Goal: Transaction & Acquisition: Purchase product/service

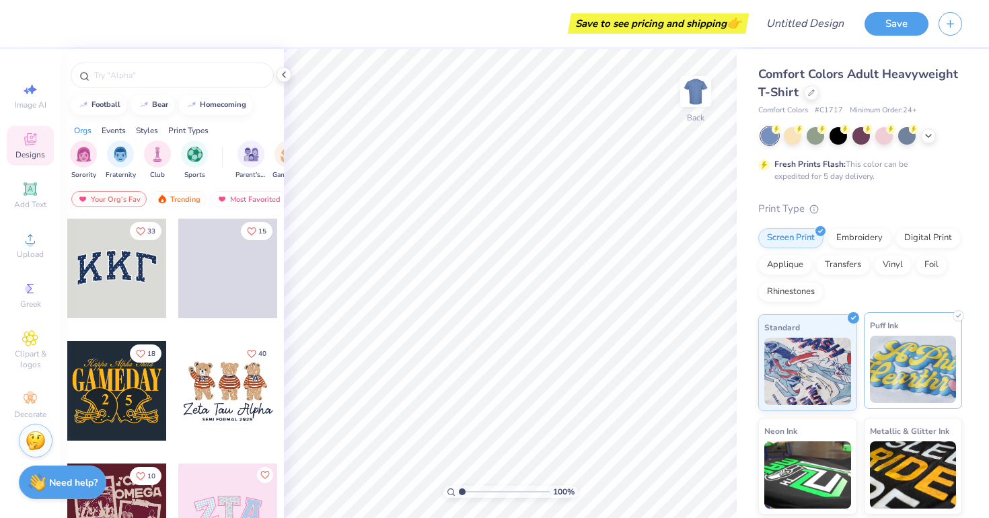
click at [896, 393] on img at bounding box center [913, 369] width 87 height 67
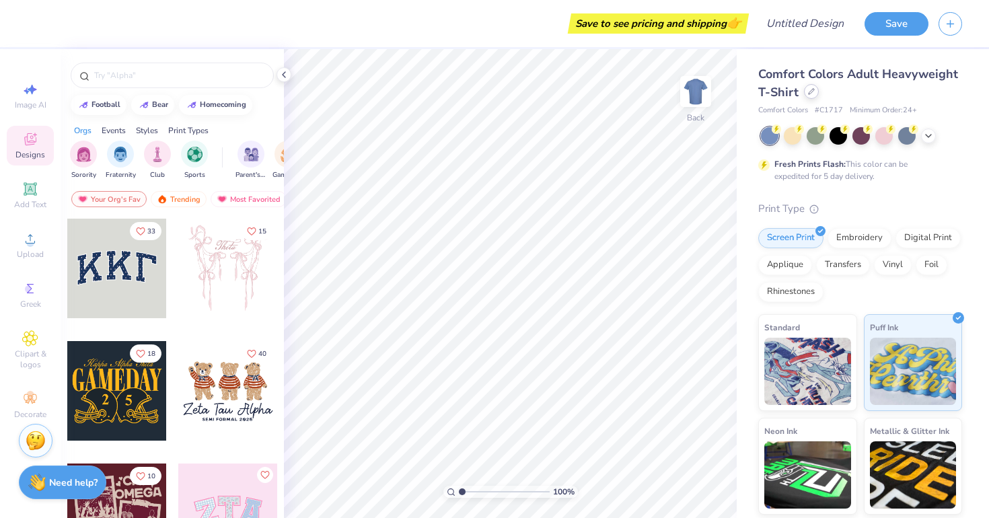
click at [806, 95] on div at bounding box center [811, 91] width 15 height 15
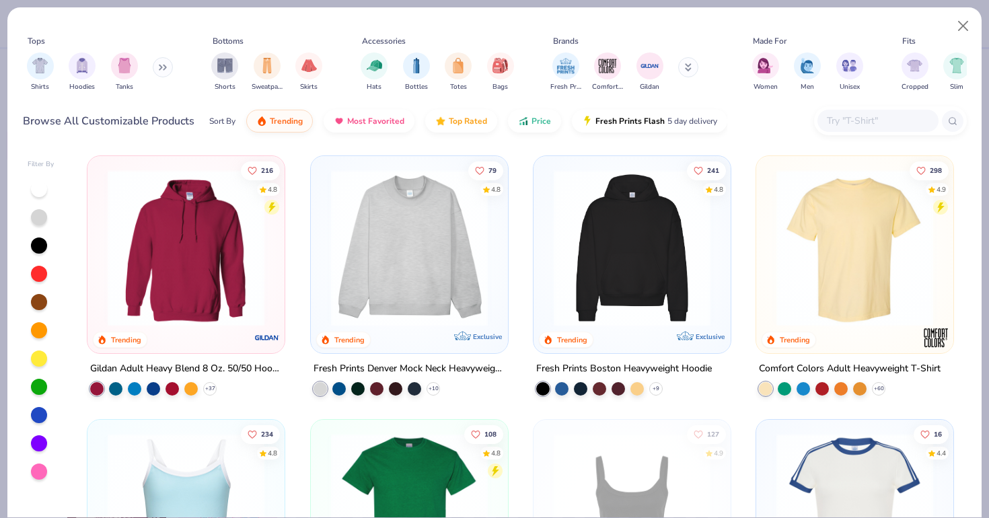
click at [420, 297] on img at bounding box center [409, 247] width 170 height 157
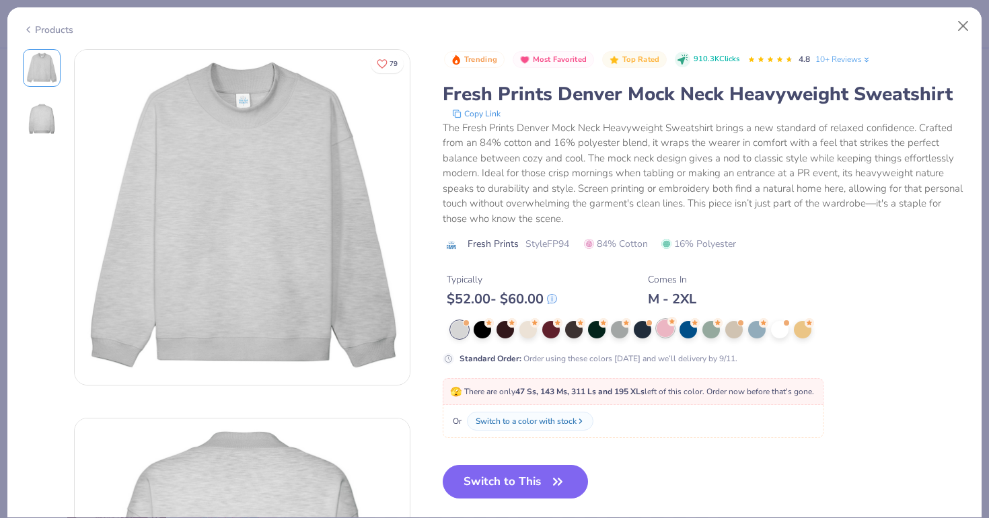
click at [662, 332] on div at bounding box center [664, 327] width 17 height 17
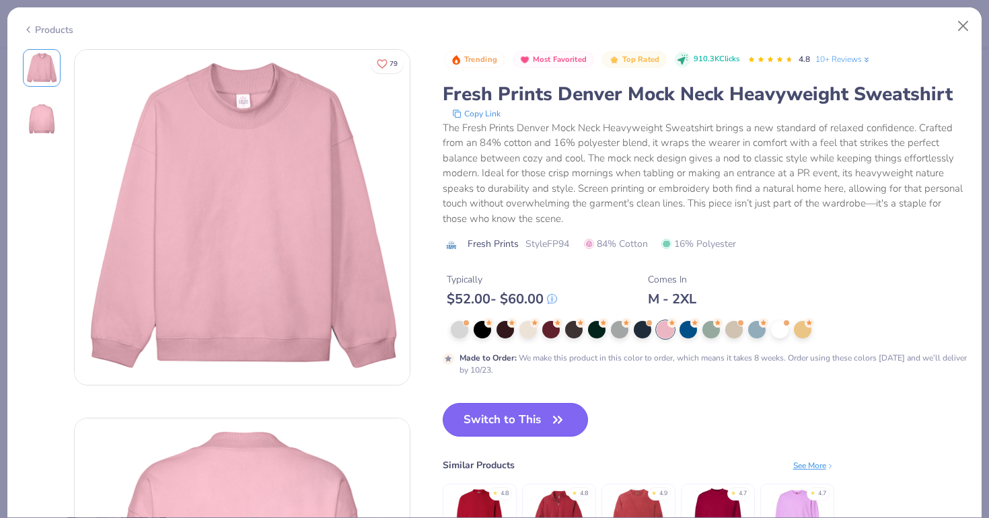
click at [535, 422] on button "Switch to This" at bounding box center [516, 420] width 146 height 34
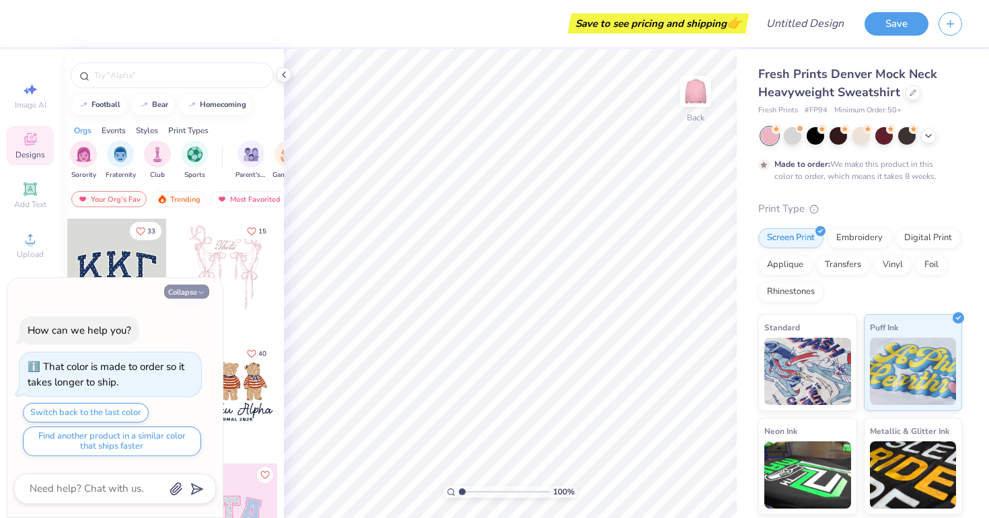
click at [206, 293] on button "Collapse" at bounding box center [186, 291] width 45 height 14
type textarea "x"
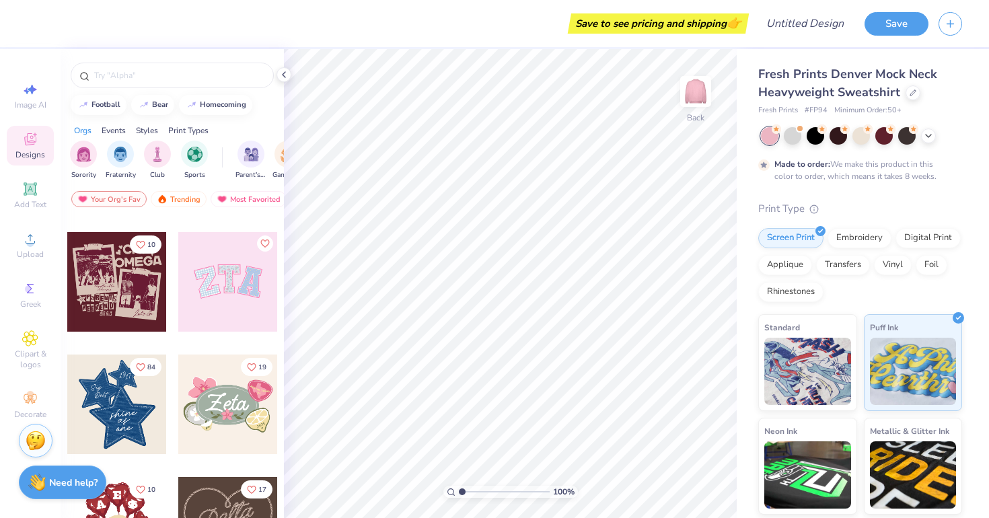
scroll to position [371, 0]
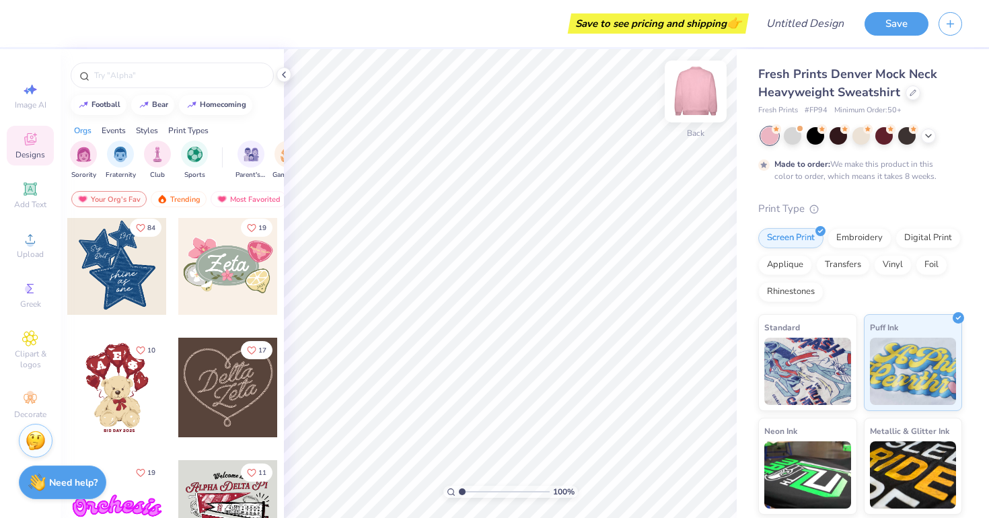
click at [693, 94] on img at bounding box center [695, 92] width 54 height 54
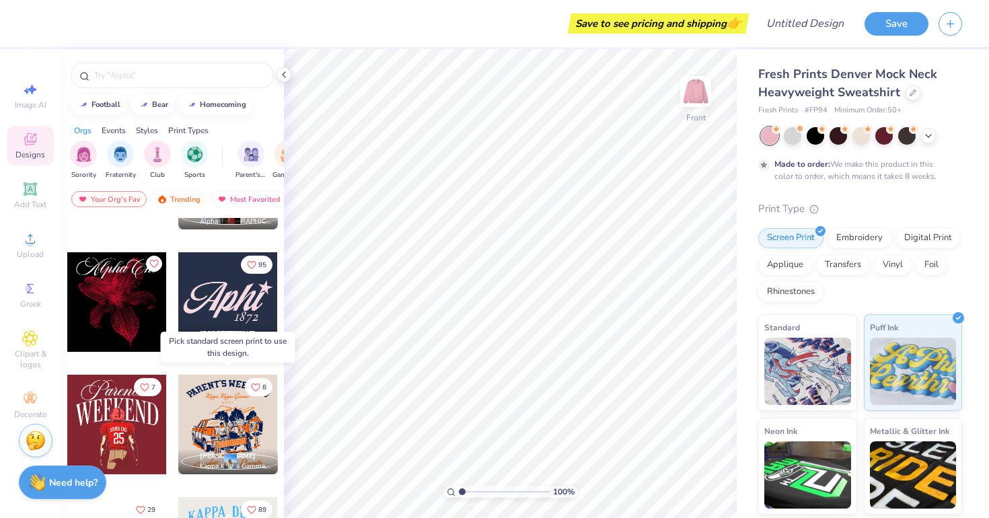
scroll to position [1445, 0]
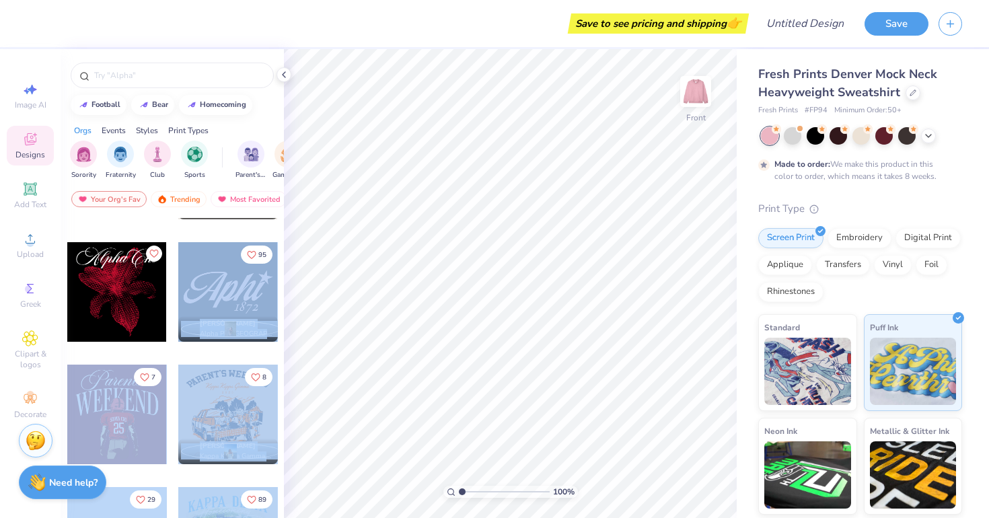
click at [456, 290] on div "Save to see pricing and shipping 👉 Design Title Save Image AI Designs Add Text …" at bounding box center [494, 259] width 989 height 518
click at [244, 299] on div at bounding box center [228, 292] width 100 height 100
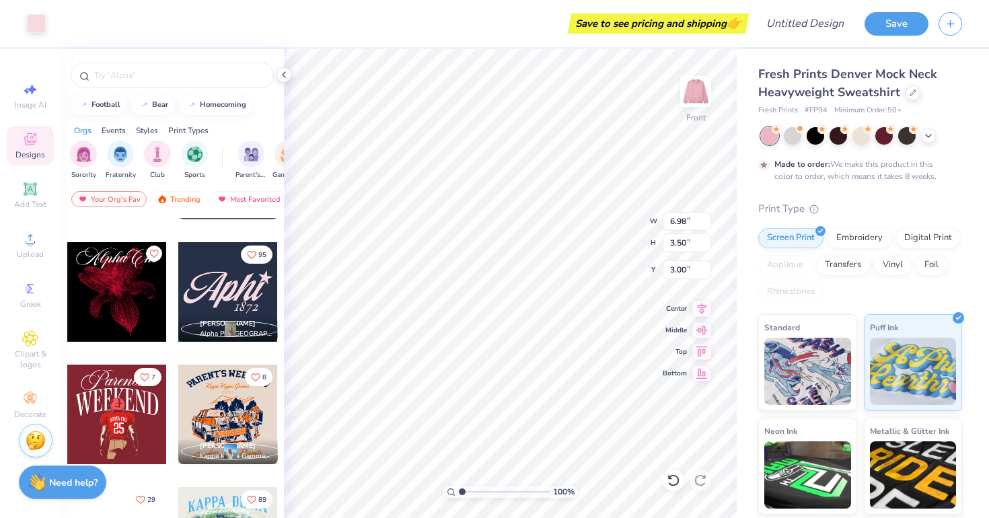
type input "9.70"
type input "10.45"
type input "5.23"
type input "9.71"
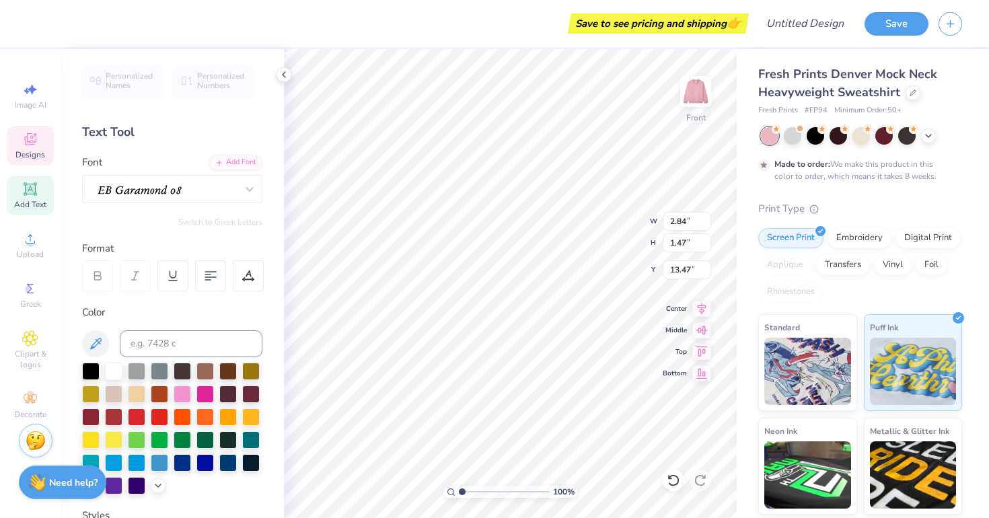
type input "9.93"
type input "4.23"
type input "9.83"
type textarea "ASA"
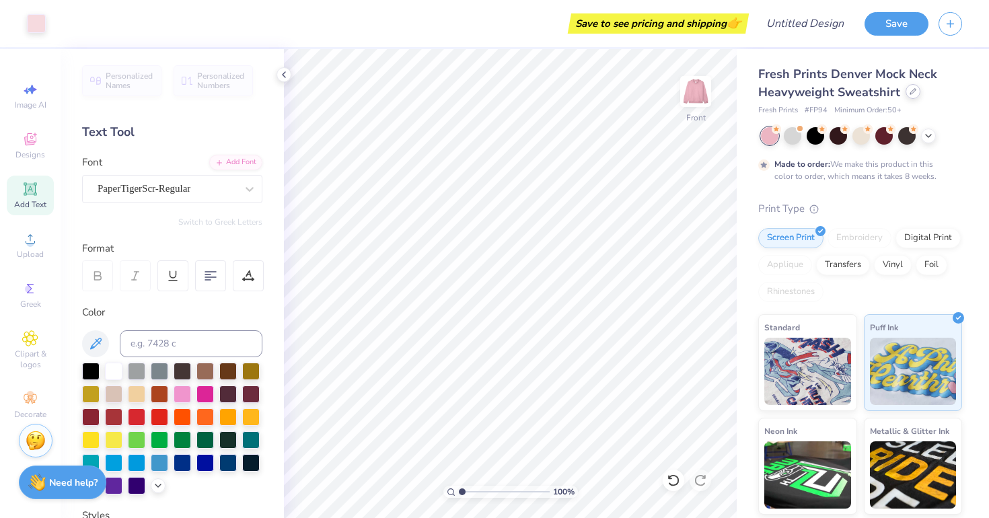
click at [909, 93] on icon at bounding box center [912, 91] width 7 height 7
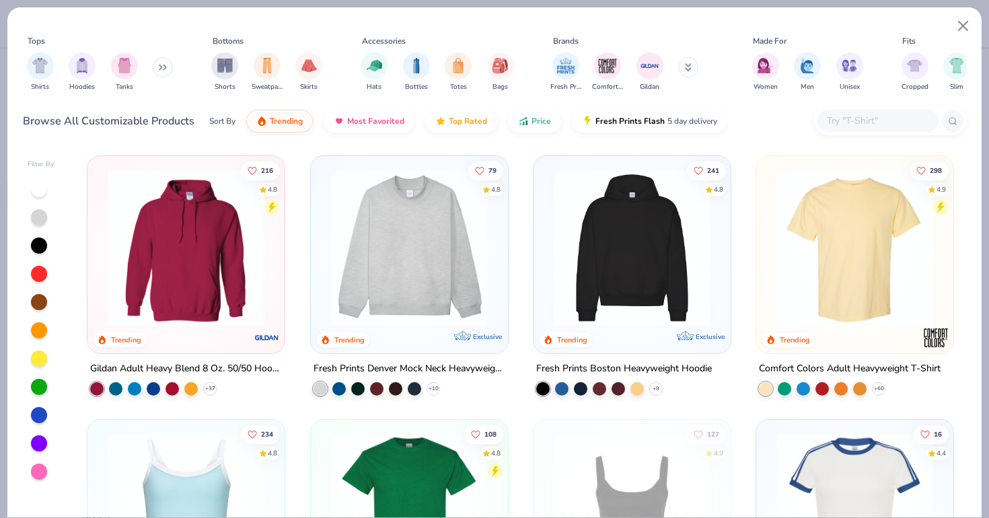
click at [652, 297] on img at bounding box center [632, 247] width 170 height 157
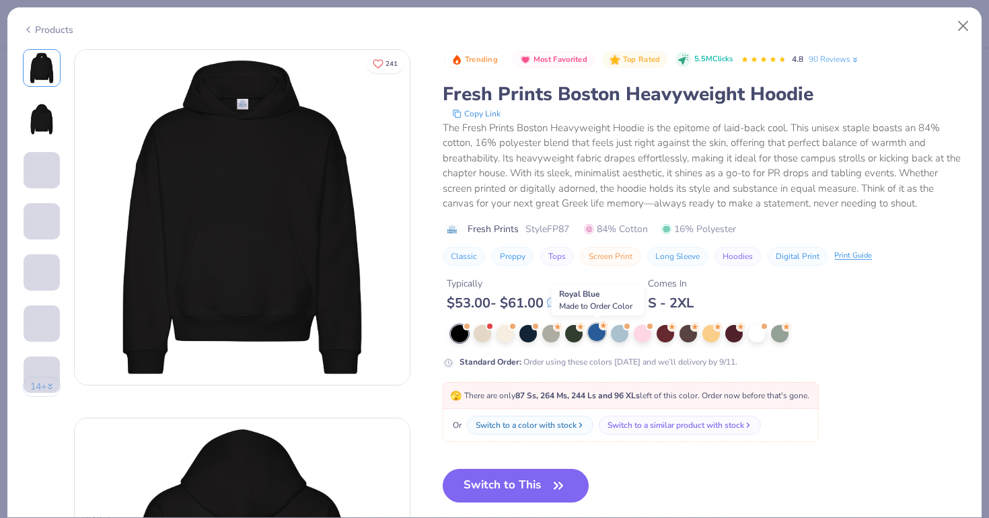
click at [592, 336] on div at bounding box center [596, 331] width 17 height 17
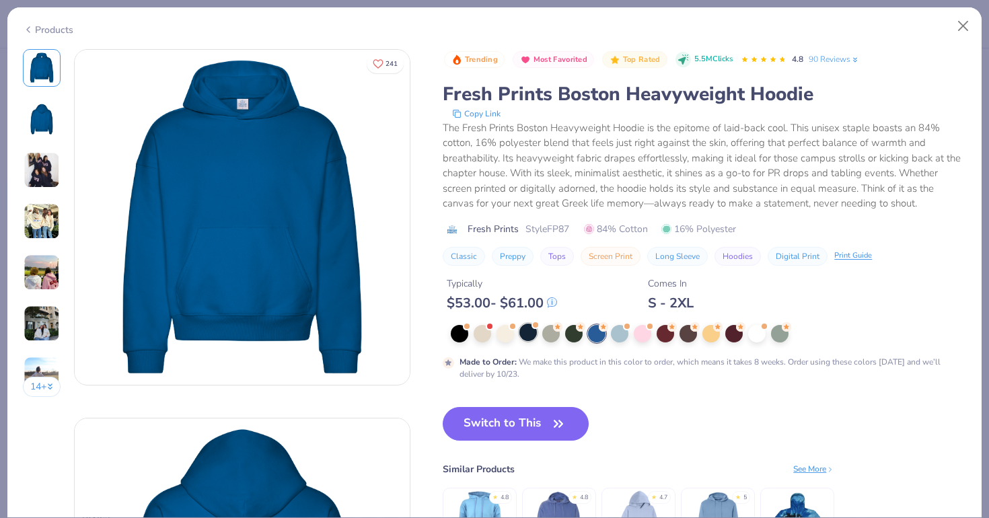
click at [526, 328] on div at bounding box center [527, 331] width 17 height 17
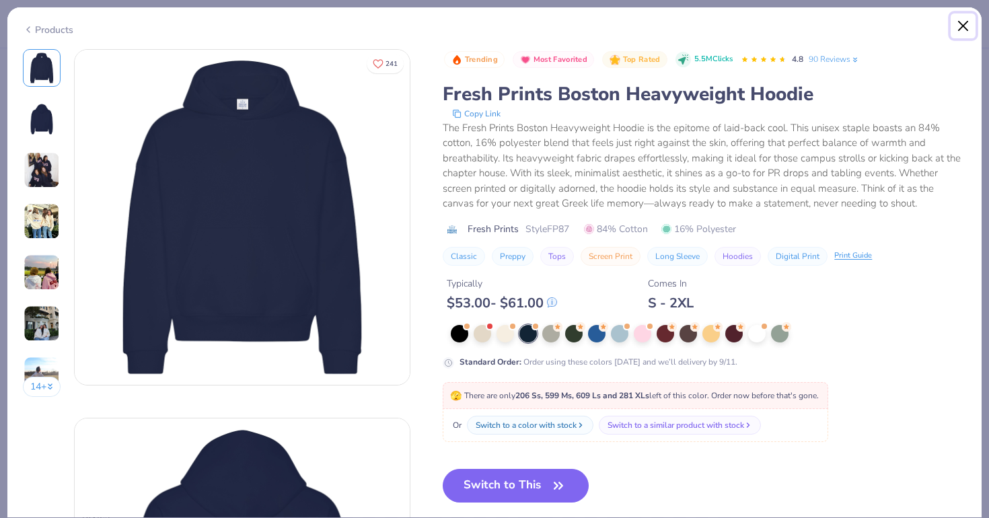
click at [961, 25] on button "Close" at bounding box center [963, 26] width 26 height 26
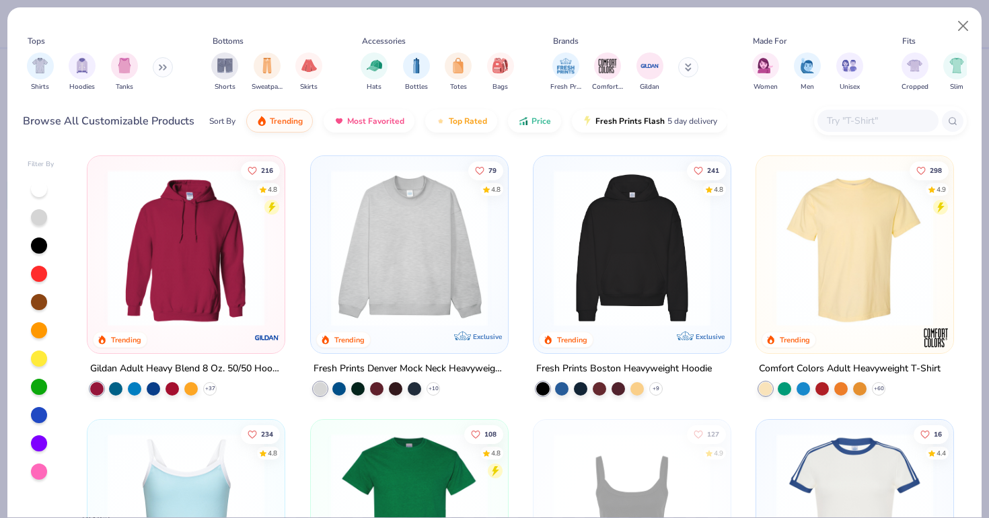
click at [474, 270] on img at bounding box center [409, 247] width 170 height 157
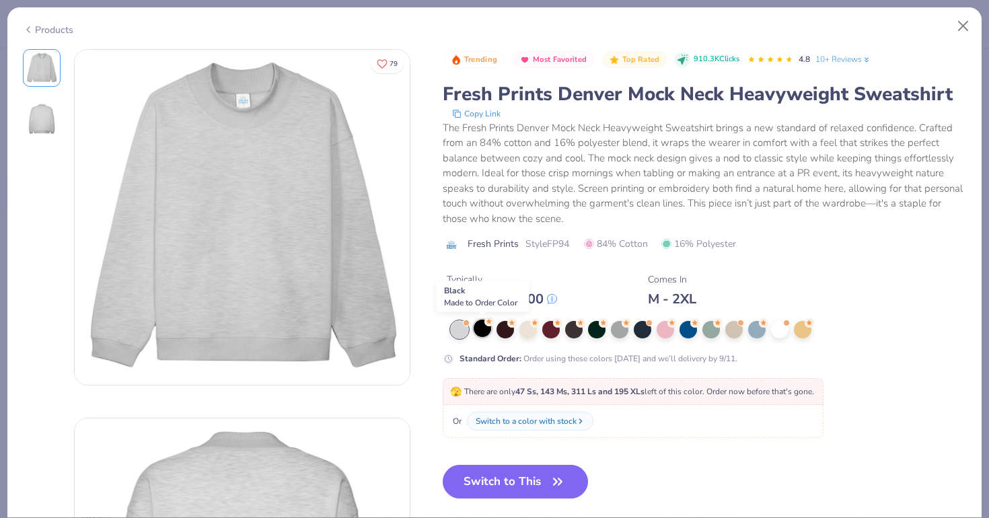
click at [475, 327] on div at bounding box center [481, 327] width 17 height 17
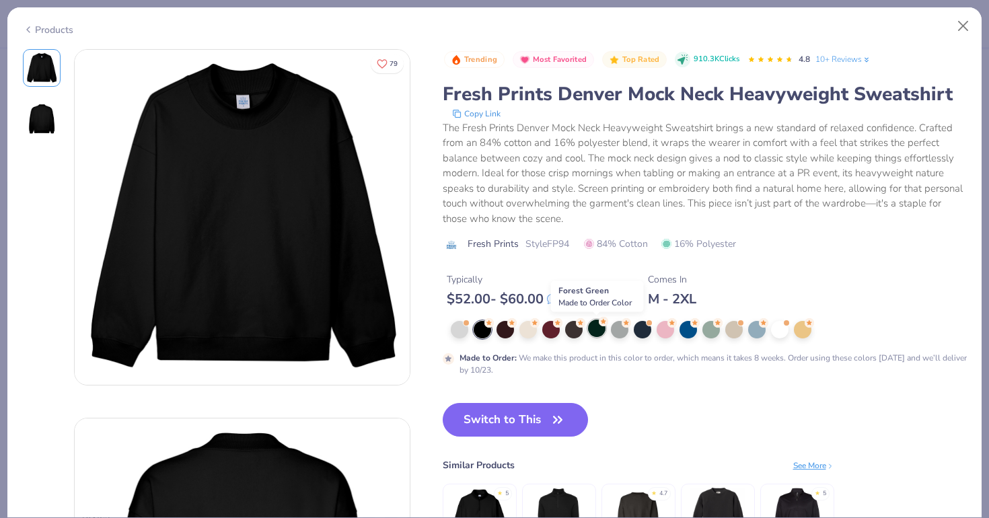
click at [600, 328] on div at bounding box center [596, 327] width 17 height 17
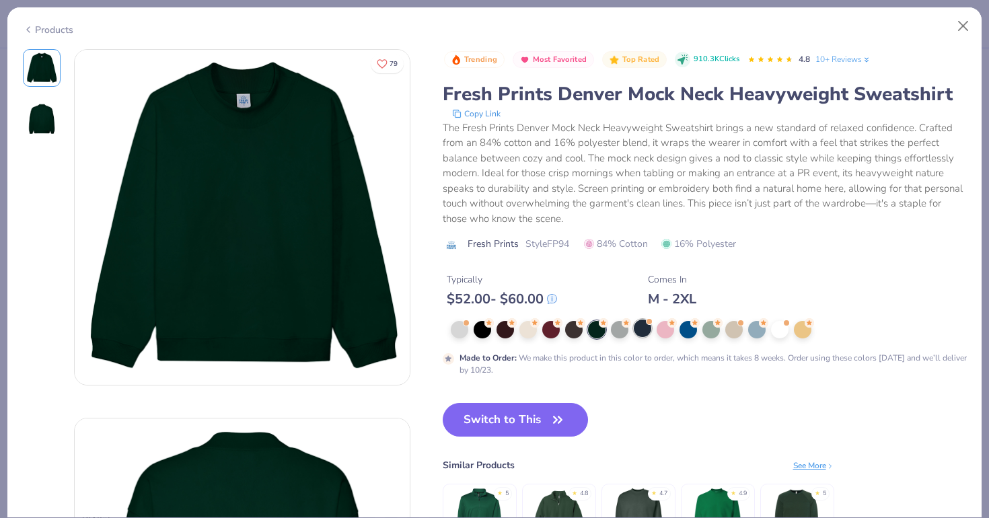
click at [646, 335] on div at bounding box center [642, 327] width 17 height 17
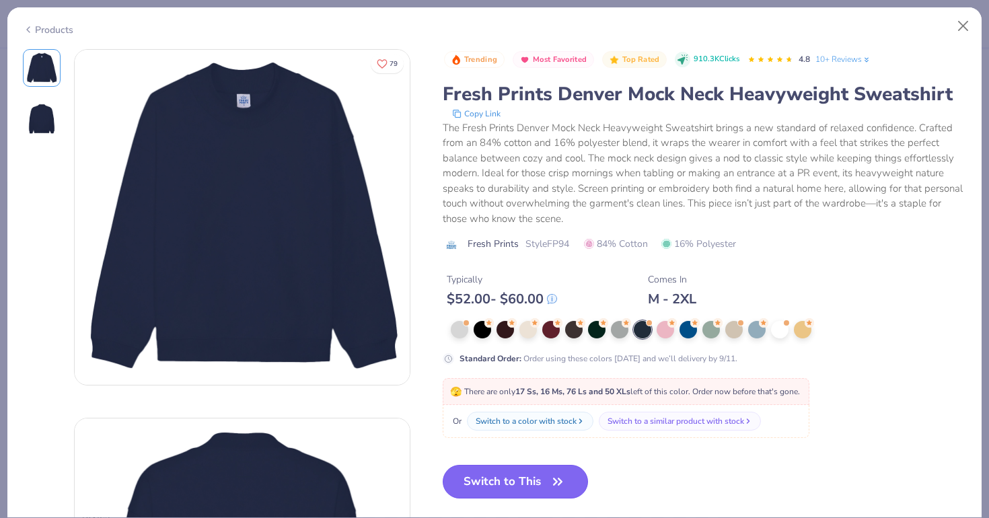
click at [487, 477] on button "Switch to This" at bounding box center [516, 482] width 146 height 34
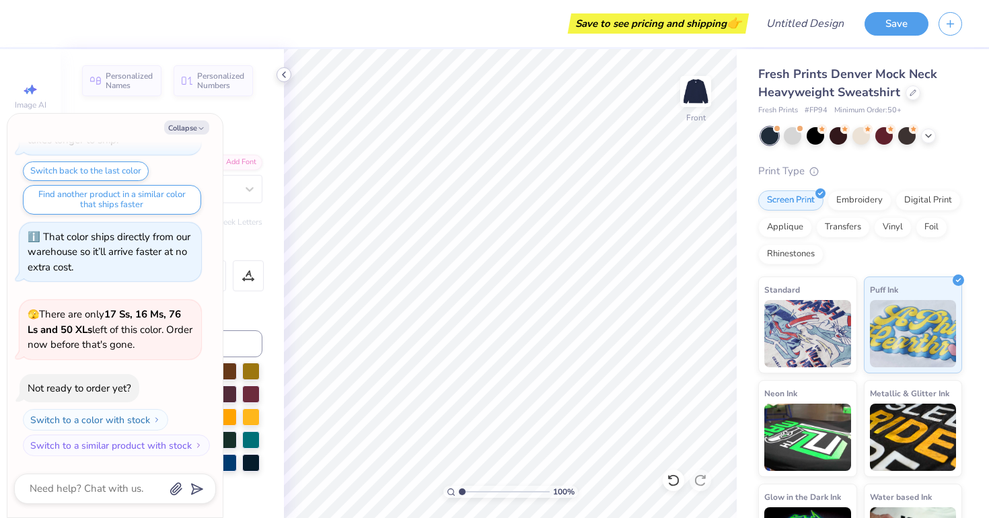
click at [285, 76] on icon at bounding box center [283, 74] width 11 height 11
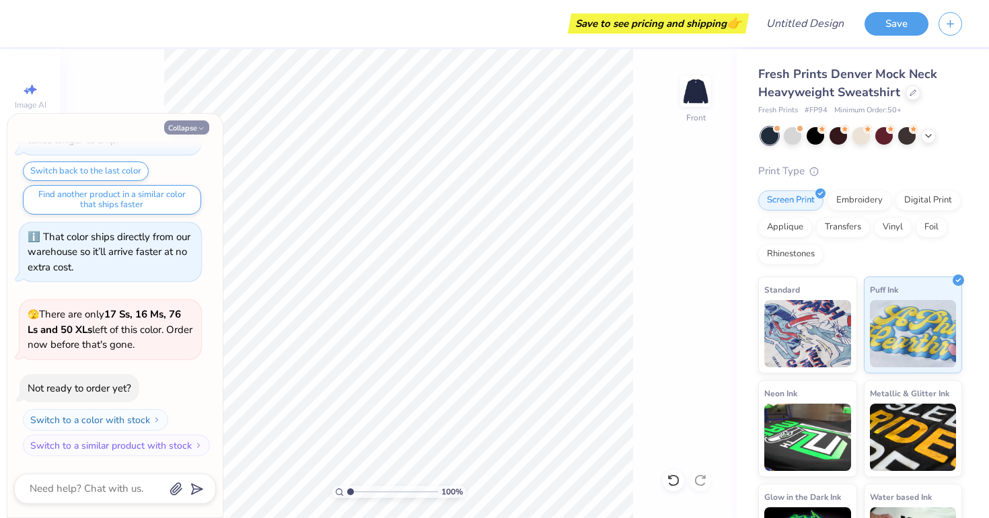
click at [192, 122] on button "Collapse" at bounding box center [186, 127] width 45 height 14
type textarea "x"
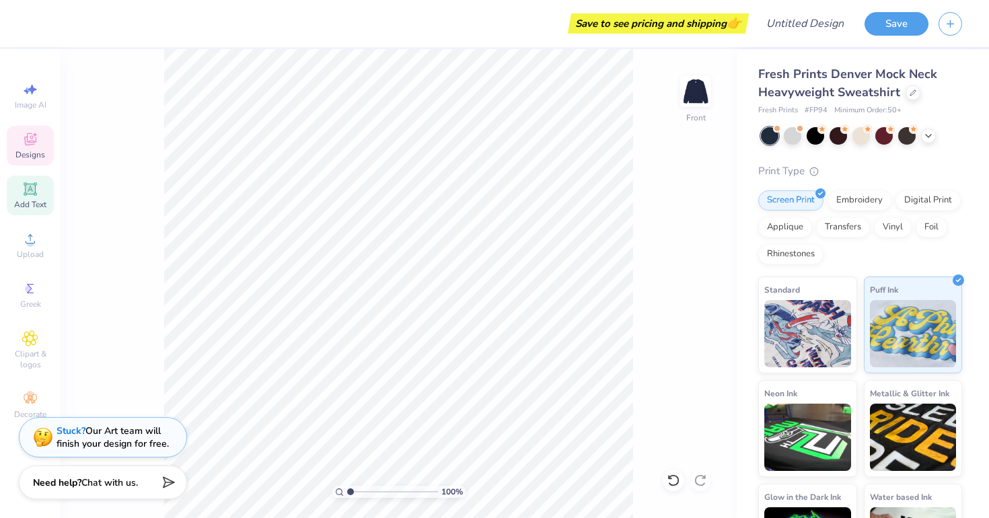
click at [32, 155] on span "Designs" at bounding box center [30, 154] width 30 height 11
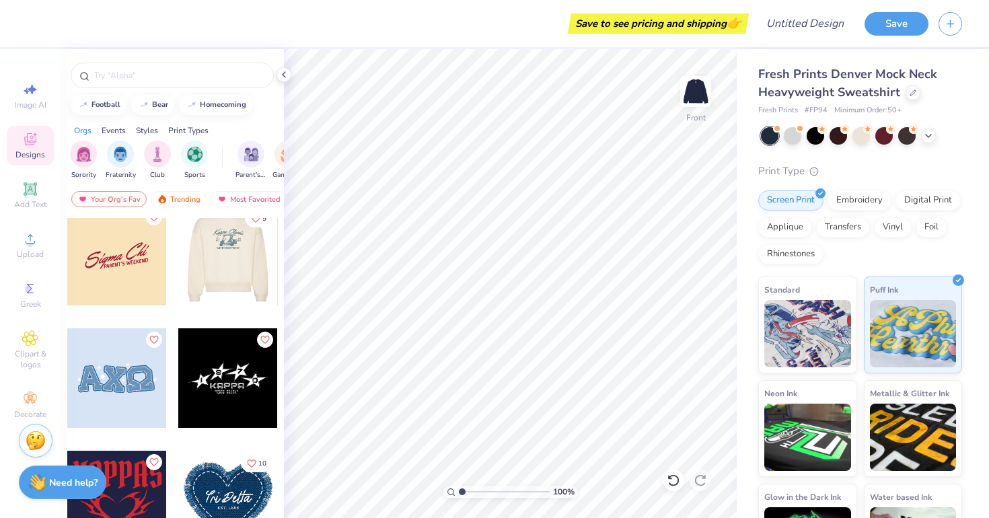
scroll to position [4451, 0]
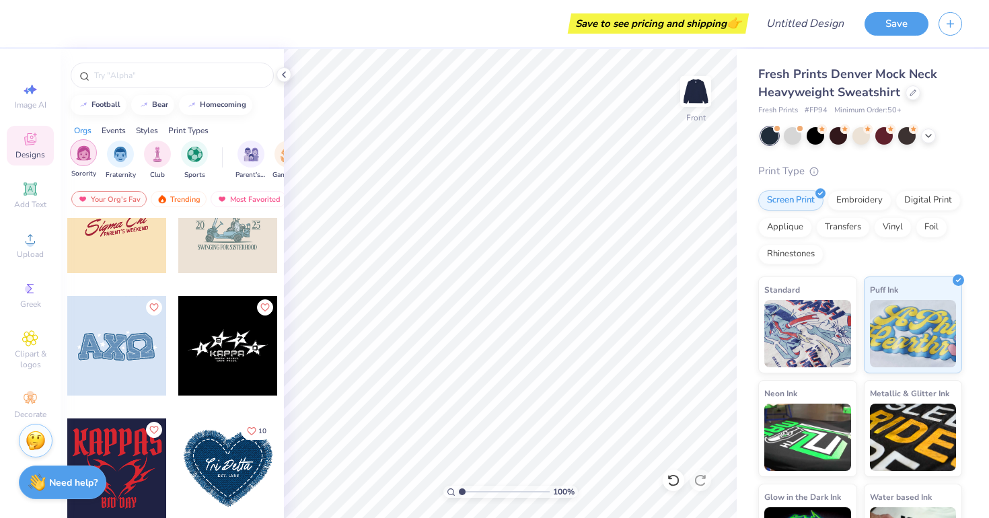
click at [76, 163] on div "filter for Sorority" at bounding box center [83, 152] width 27 height 27
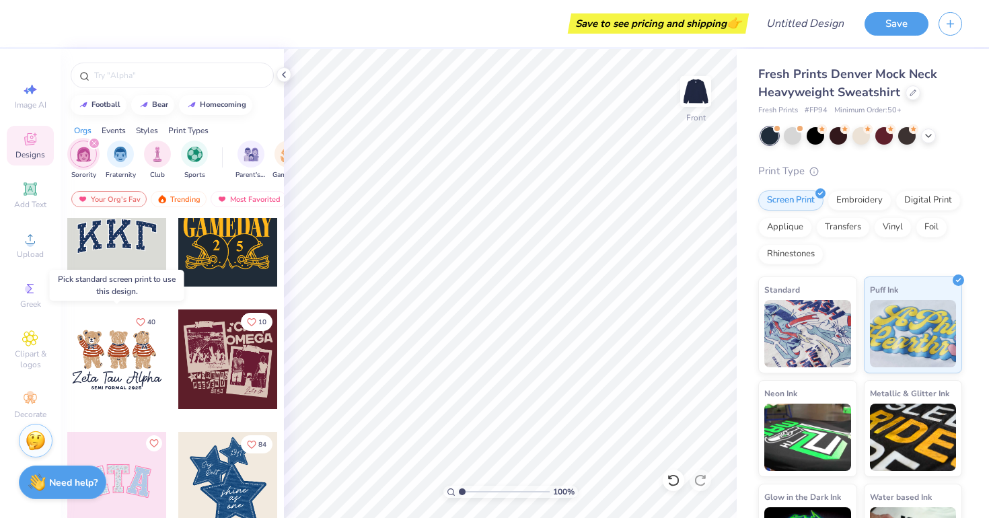
scroll to position [0, 0]
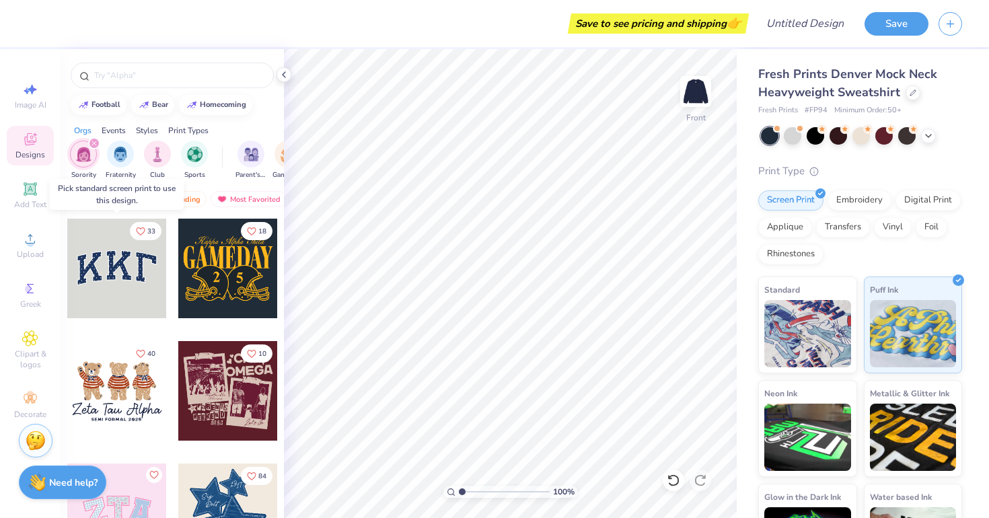
click at [119, 268] on div at bounding box center [117, 269] width 100 height 100
click at [113, 273] on div at bounding box center [117, 269] width 100 height 100
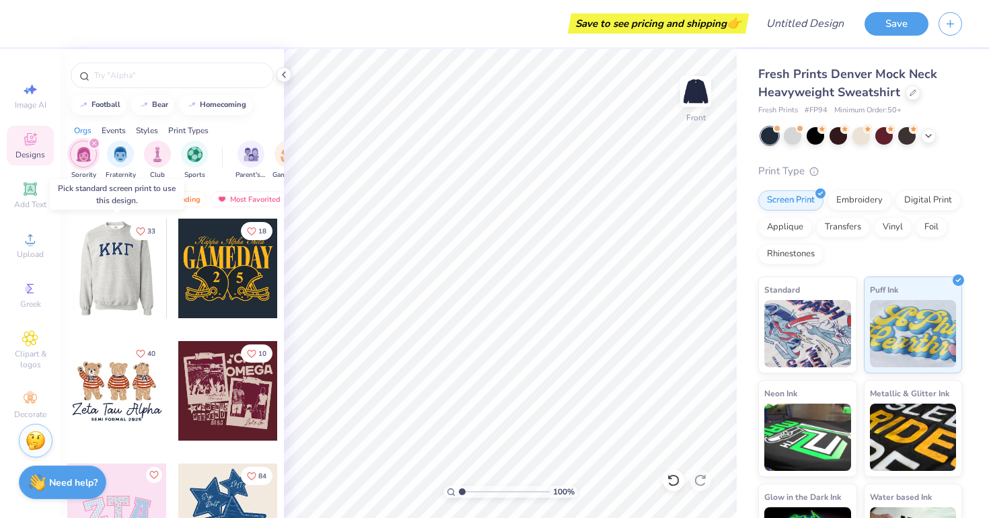
click at [139, 252] on div at bounding box center [117, 269] width 100 height 100
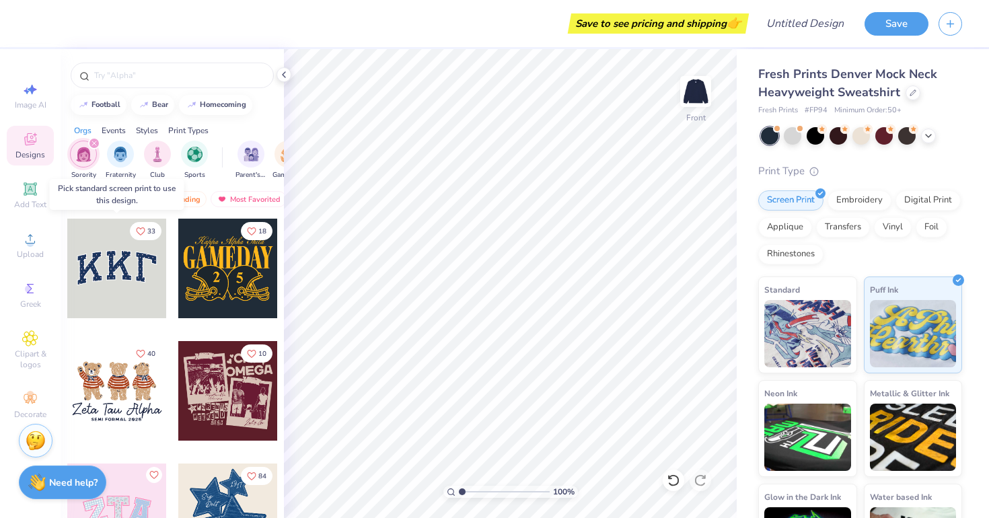
click at [128, 257] on div at bounding box center [117, 269] width 100 height 100
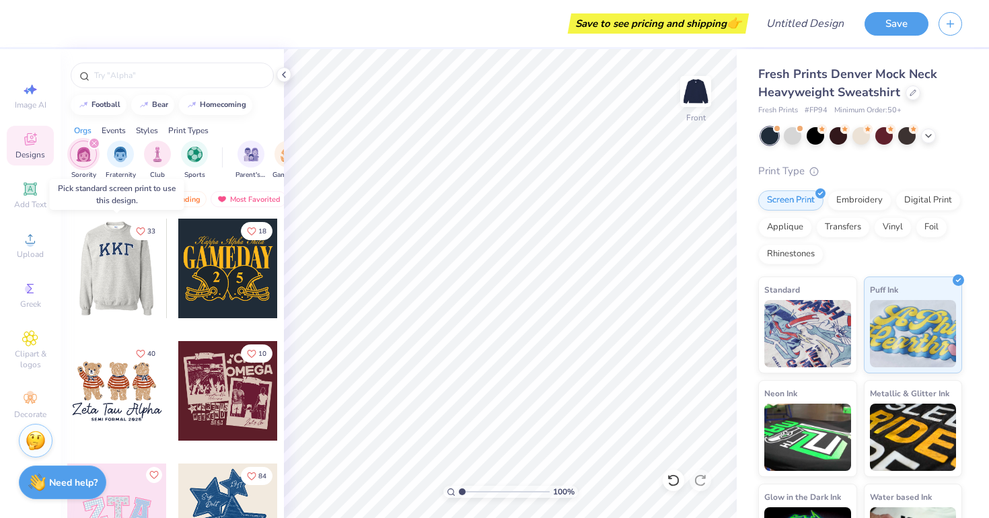
click at [67, 257] on div at bounding box center [18, 269] width 100 height 100
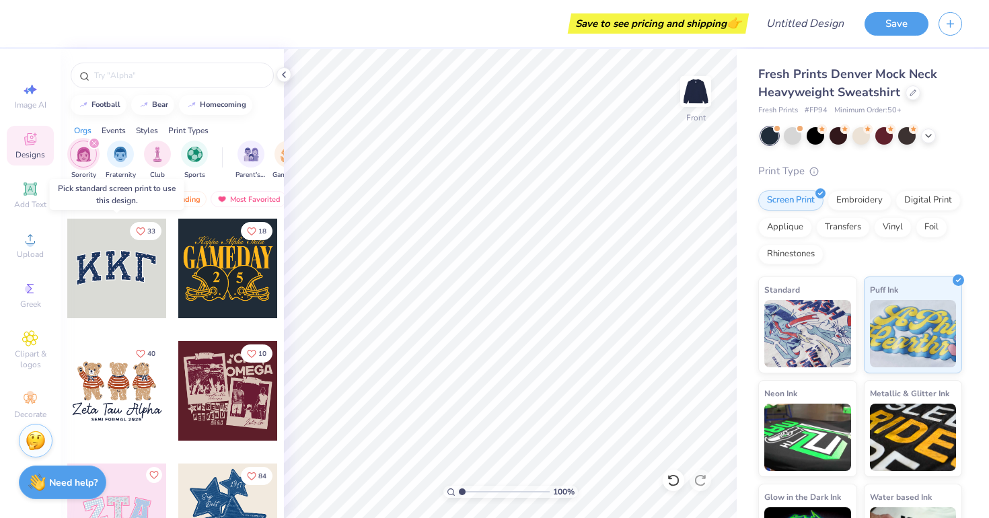
click at [67, 257] on div at bounding box center [17, 269] width 100 height 100
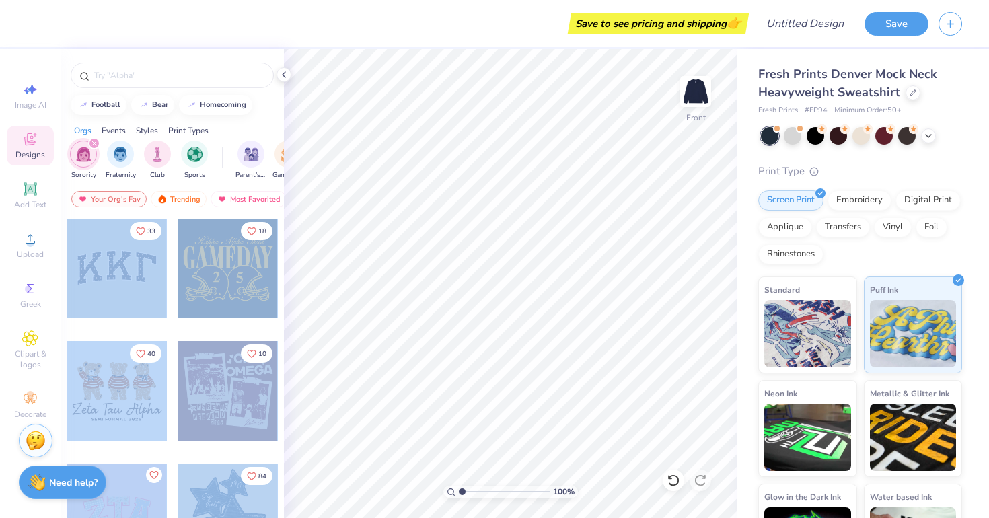
click at [548, 252] on div "Save to see pricing and shipping 👉 Design Title Save Image AI Designs Add Text …" at bounding box center [494, 259] width 989 height 518
click at [132, 264] on div at bounding box center [117, 269] width 100 height 100
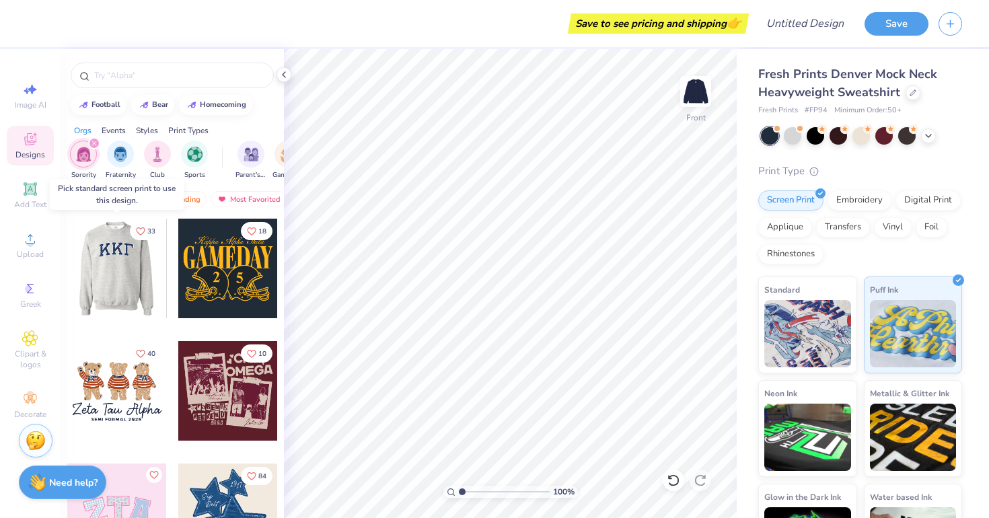
click at [148, 245] on div at bounding box center [117, 269] width 100 height 100
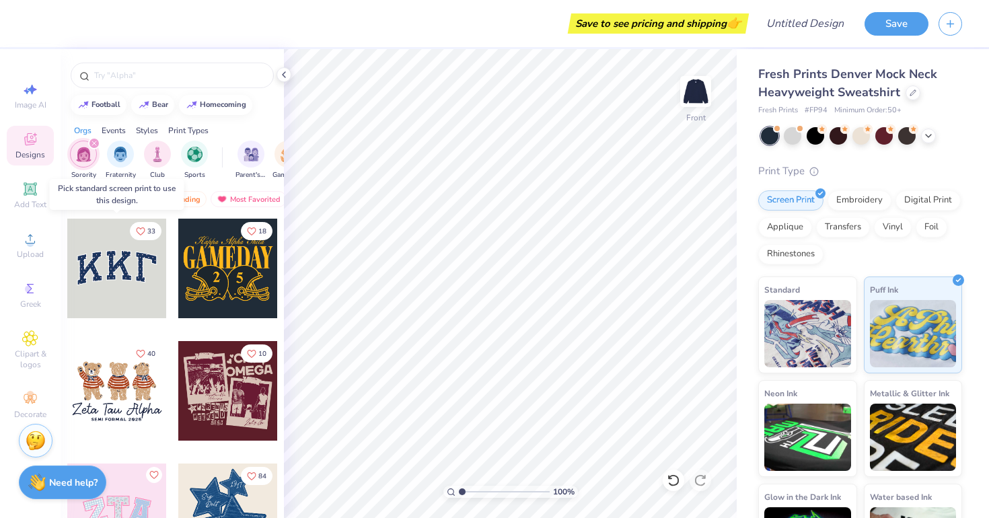
click at [95, 254] on div at bounding box center [117, 269] width 100 height 100
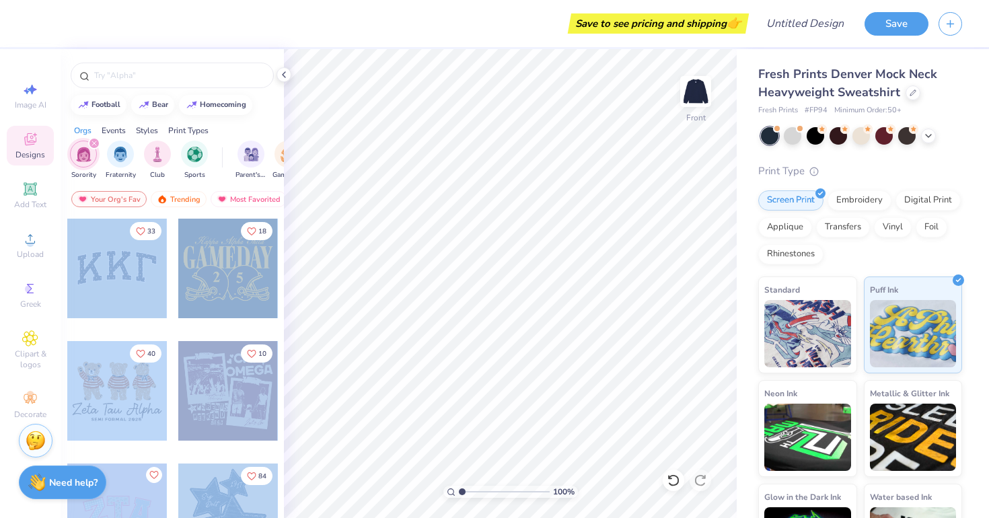
click at [397, 293] on div "Save to see pricing and shipping 👉 Design Title Save Image AI Designs Add Text …" at bounding box center [494, 259] width 989 height 518
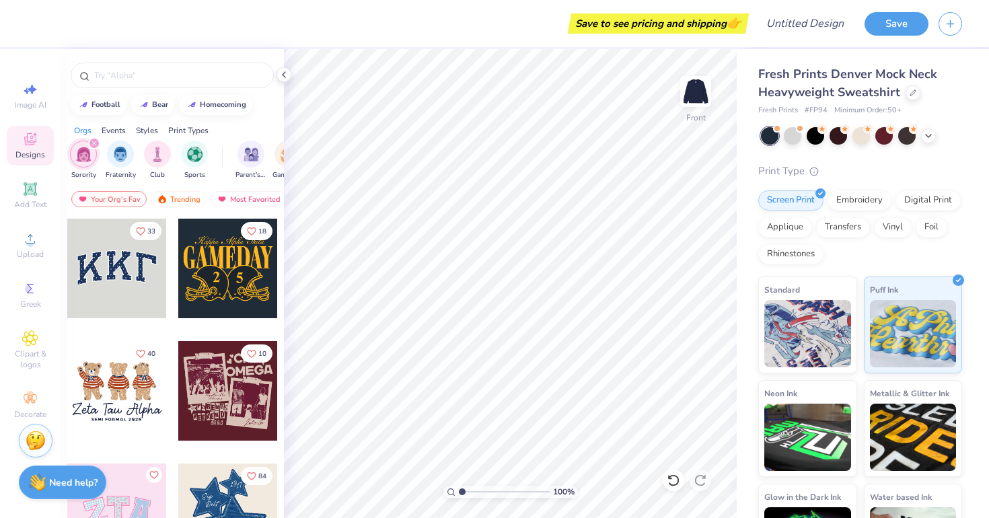
click at [241, 266] on div at bounding box center [228, 269] width 100 height 100
click at [182, 133] on div "Print Types" at bounding box center [188, 130] width 40 height 12
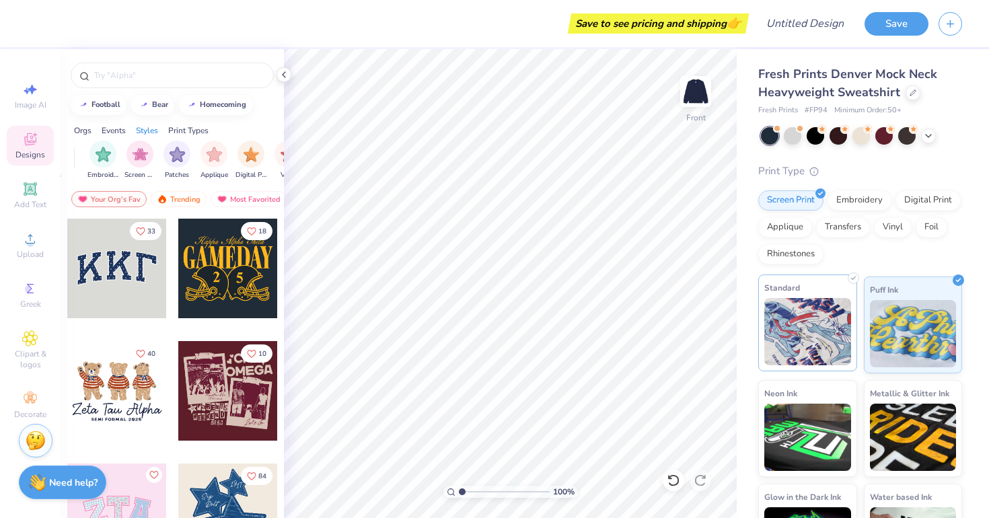
scroll to position [0, 1094]
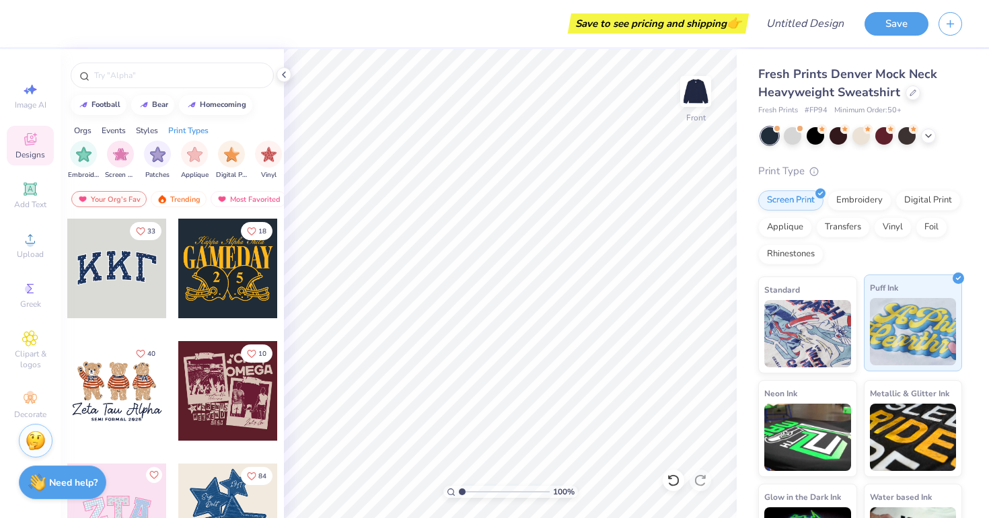
click at [886, 320] on img at bounding box center [913, 331] width 87 height 67
click at [800, 206] on div "Screen Print" at bounding box center [790, 198] width 65 height 20
click at [126, 242] on div at bounding box center [117, 269] width 100 height 100
click at [124, 256] on div at bounding box center [117, 269] width 100 height 100
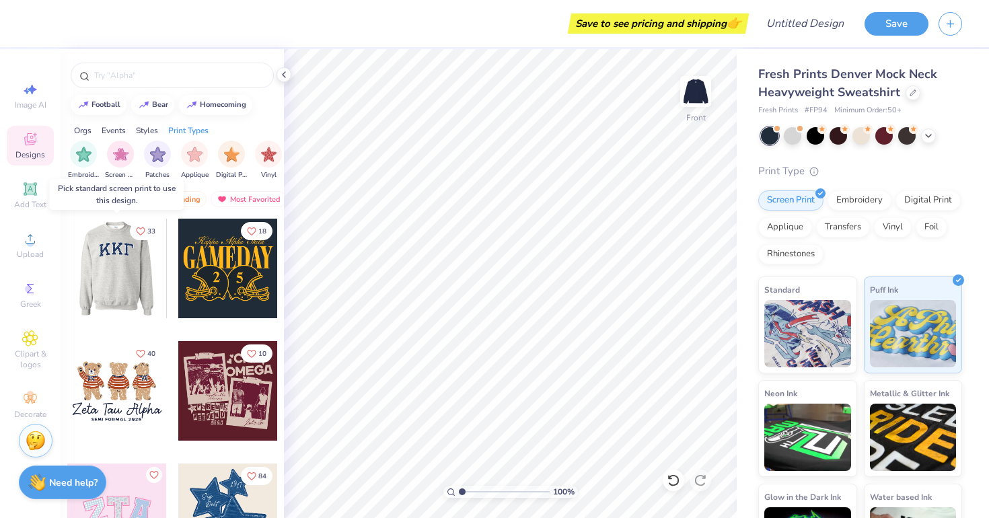
click at [124, 256] on div at bounding box center [117, 269] width 100 height 100
click at [925, 322] on img at bounding box center [913, 331] width 87 height 67
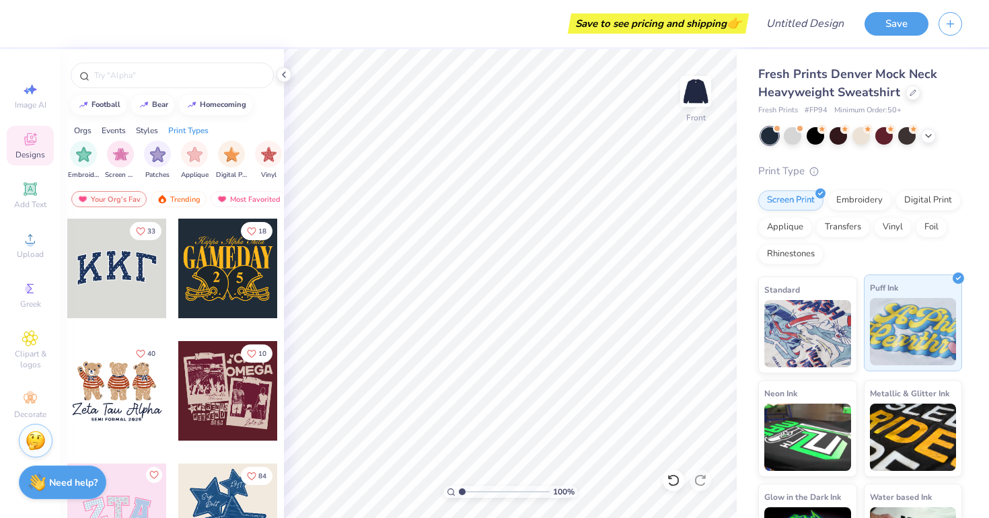
click at [952, 278] on div at bounding box center [957, 277] width 11 height 11
click at [956, 278] on icon at bounding box center [958, 278] width 6 height 6
click at [913, 94] on icon at bounding box center [912, 91] width 7 height 7
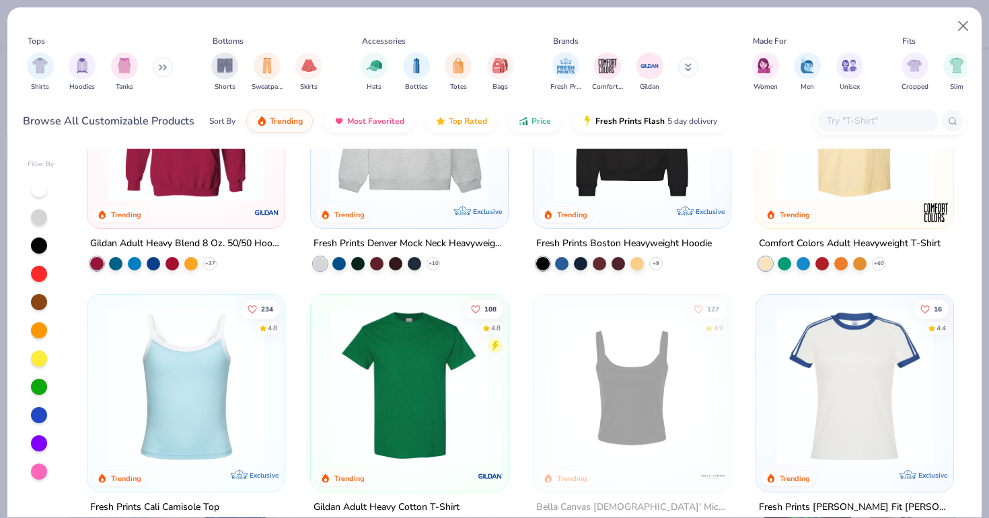
scroll to position [126, 0]
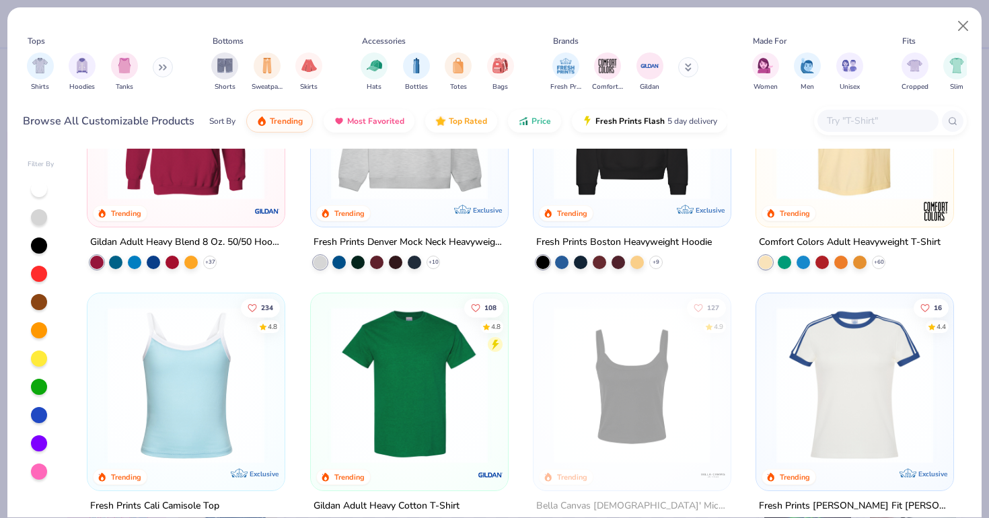
click at [210, 362] on img at bounding box center [186, 385] width 170 height 157
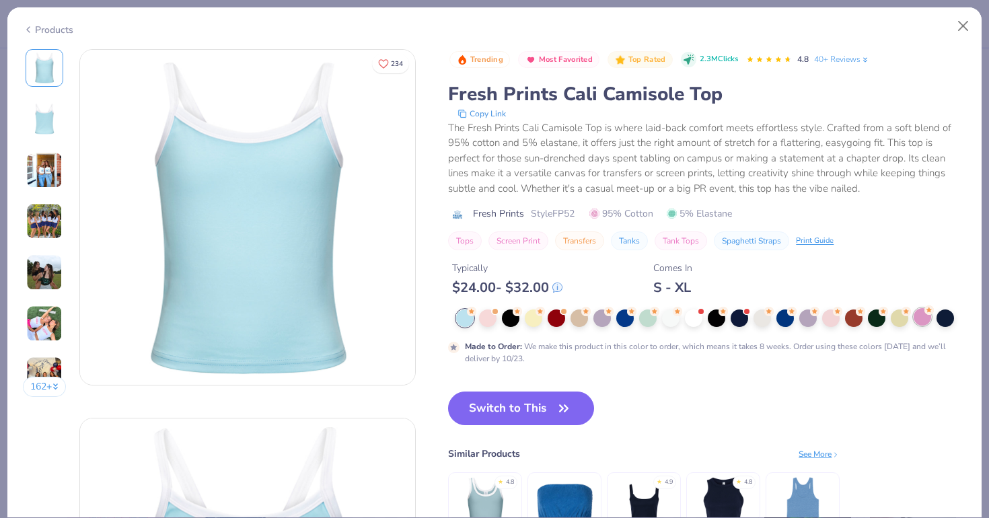
click at [925, 323] on div at bounding box center [921, 316] width 17 height 17
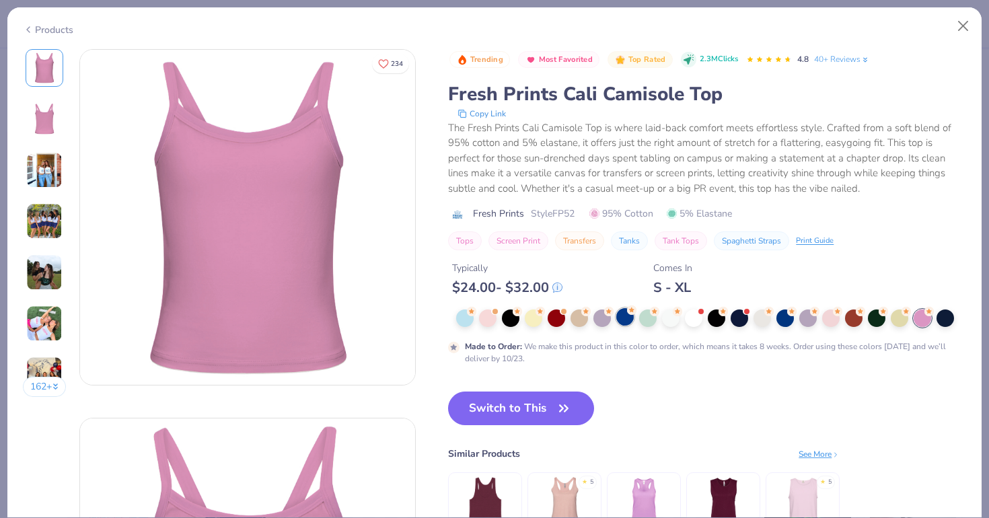
click at [629, 319] on div at bounding box center [624, 316] width 17 height 17
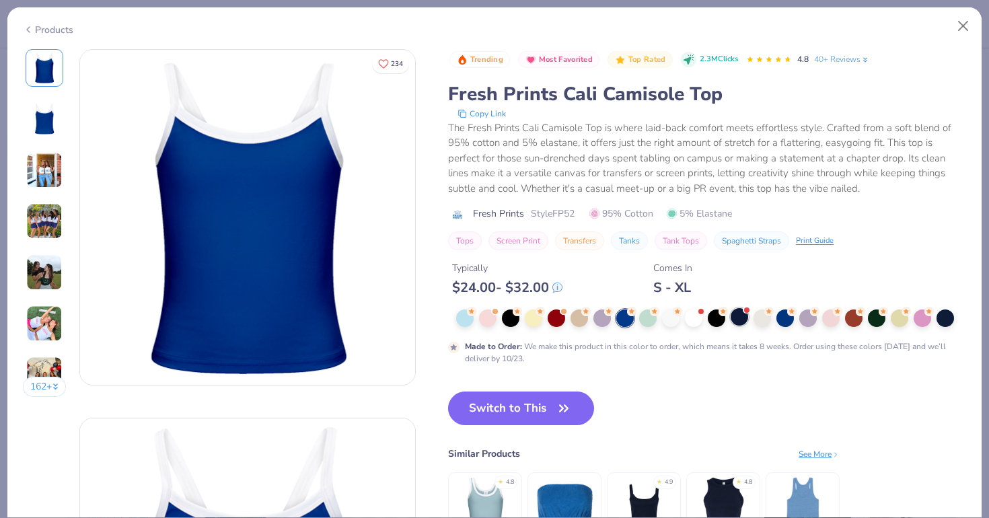
click at [734, 321] on div at bounding box center [738, 316] width 17 height 17
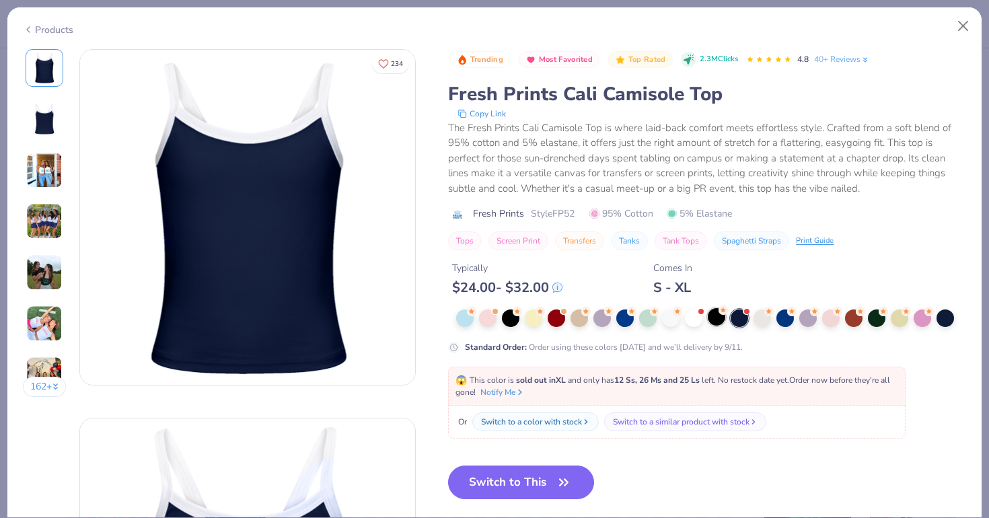
click at [721, 319] on div at bounding box center [715, 316] width 17 height 17
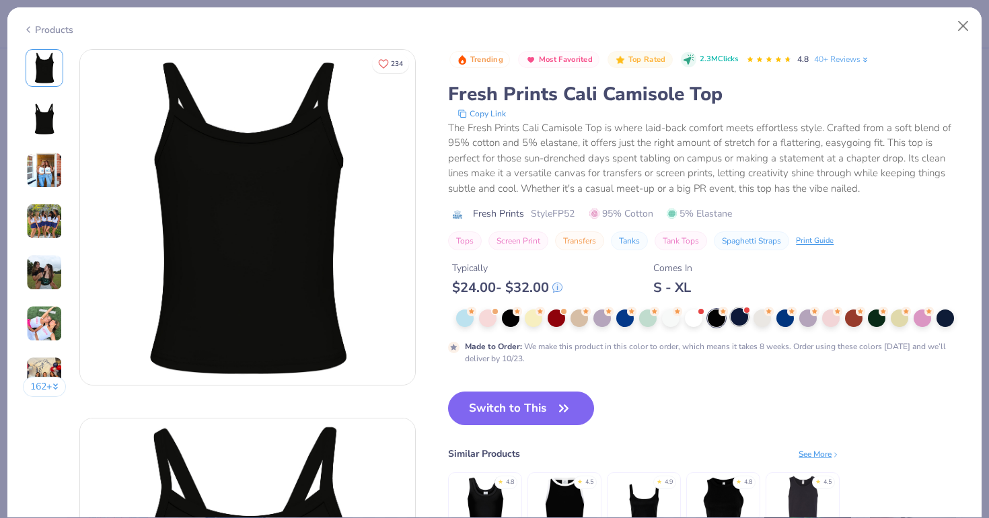
click at [740, 317] on div at bounding box center [738, 316] width 17 height 17
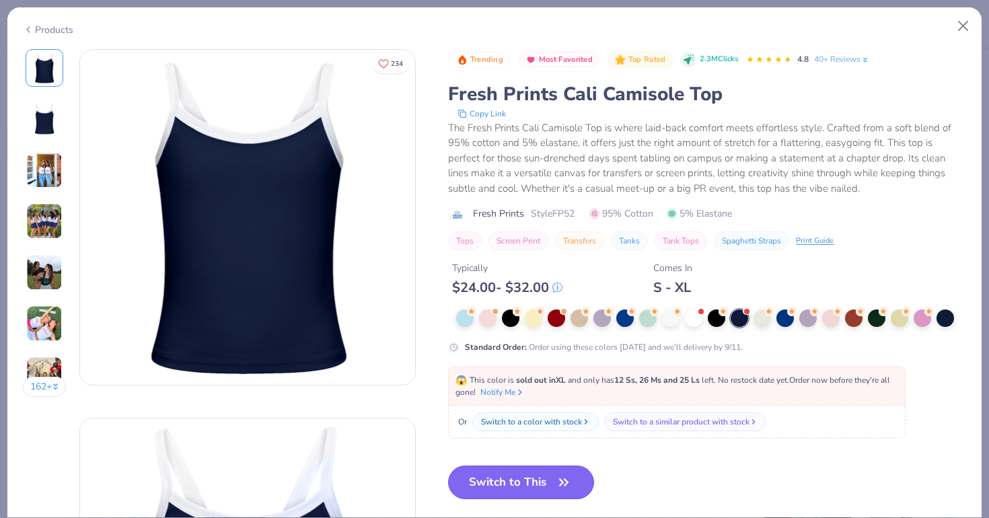
click at [510, 482] on button "Switch to This" at bounding box center [521, 482] width 146 height 34
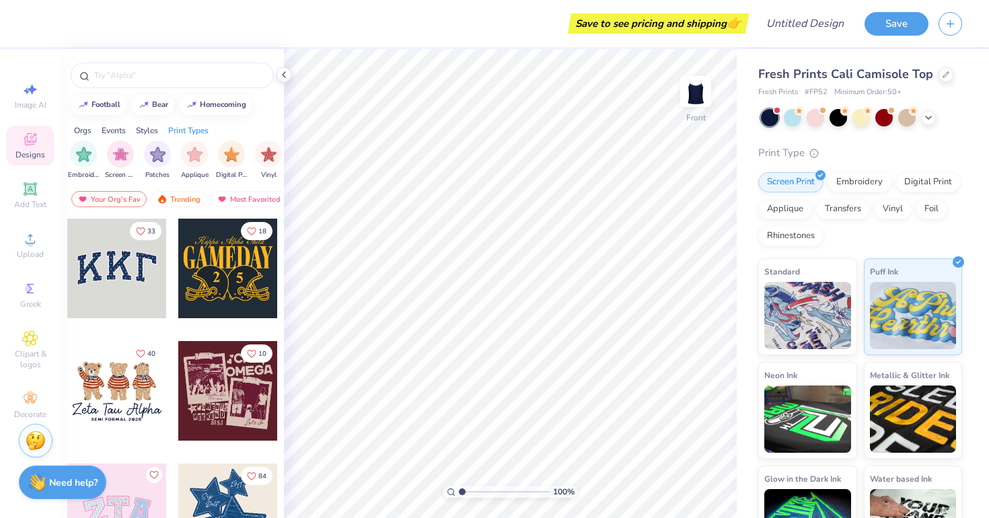
click at [116, 295] on div at bounding box center [117, 269] width 100 height 100
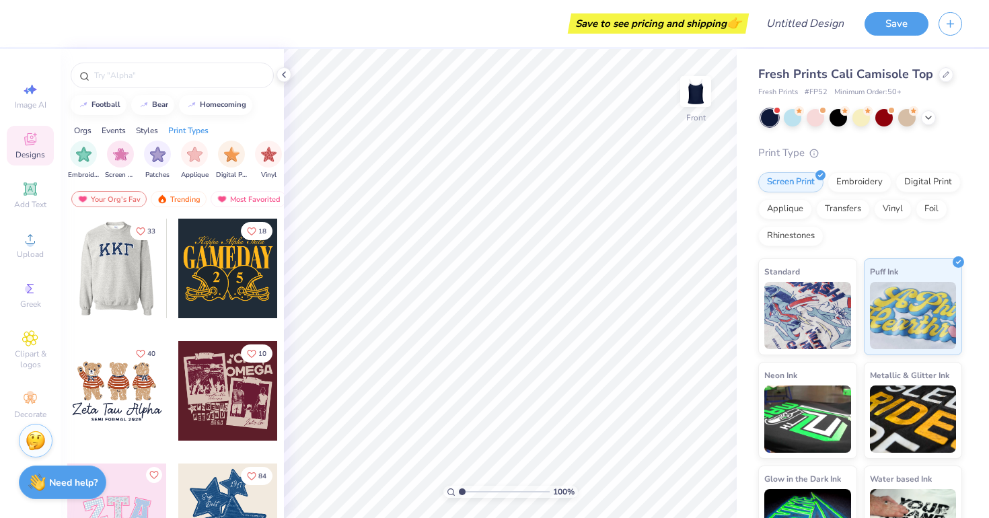
drag, startPoint x: 117, startPoint y: 271, endPoint x: 277, endPoint y: 288, distance: 160.9
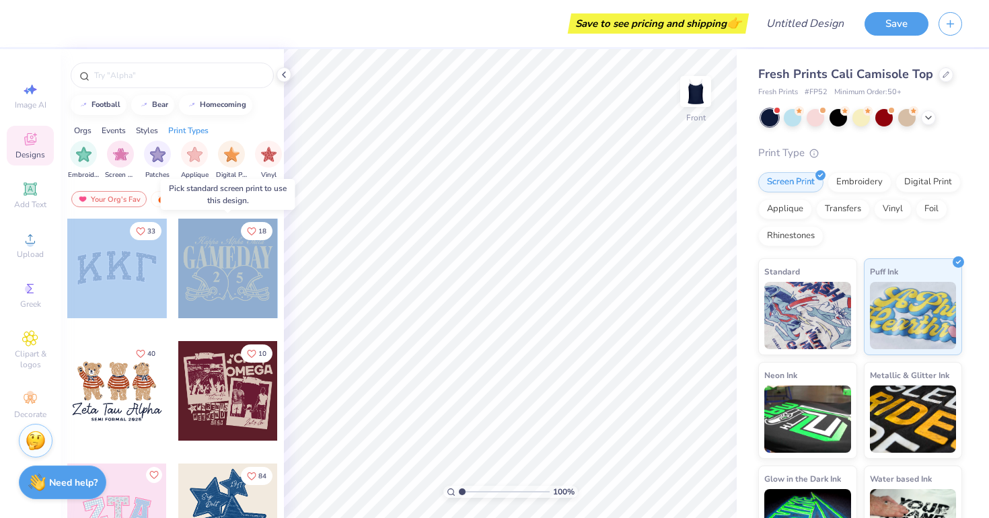
click at [228, 330] on div "18" at bounding box center [228, 279] width 101 height 122
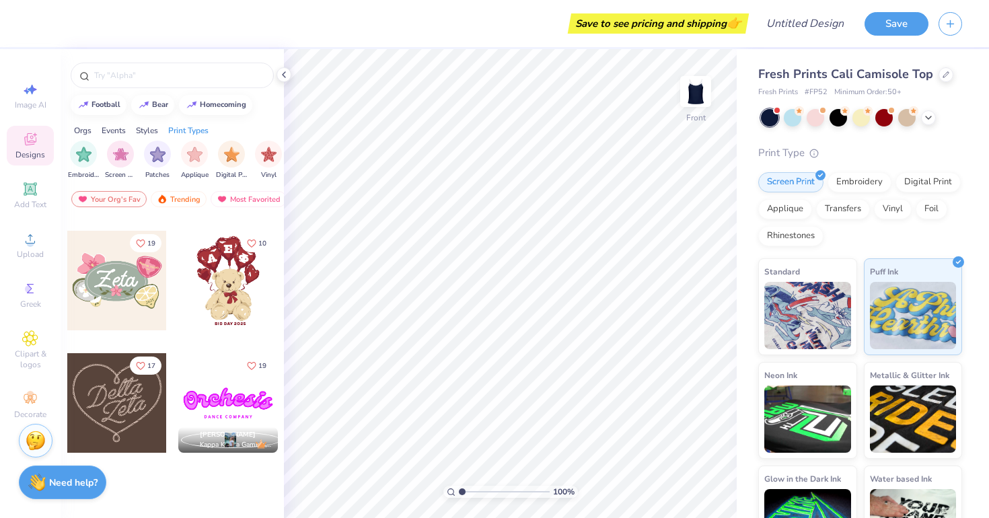
scroll to position [432, 0]
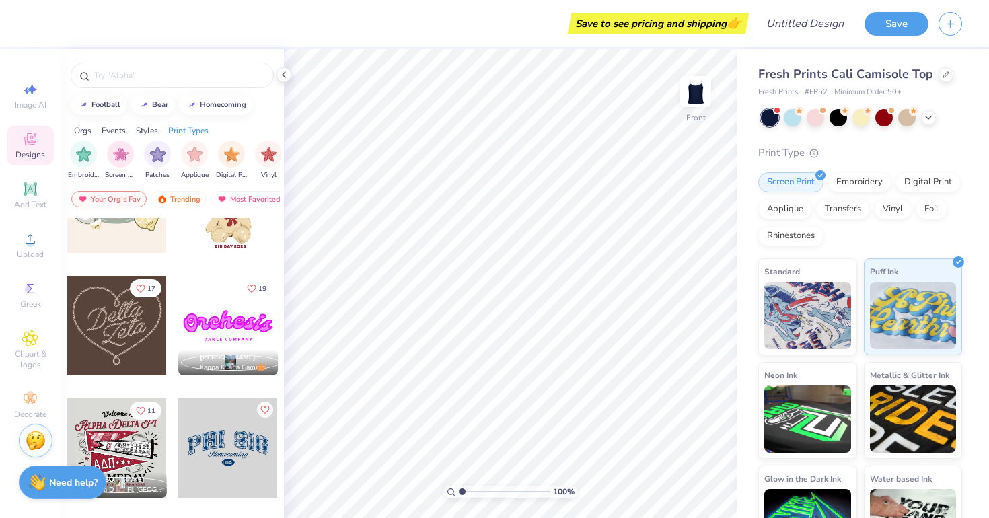
click at [222, 324] on div at bounding box center [228, 326] width 100 height 100
click at [864, 184] on div "Embroidery" at bounding box center [859, 180] width 64 height 20
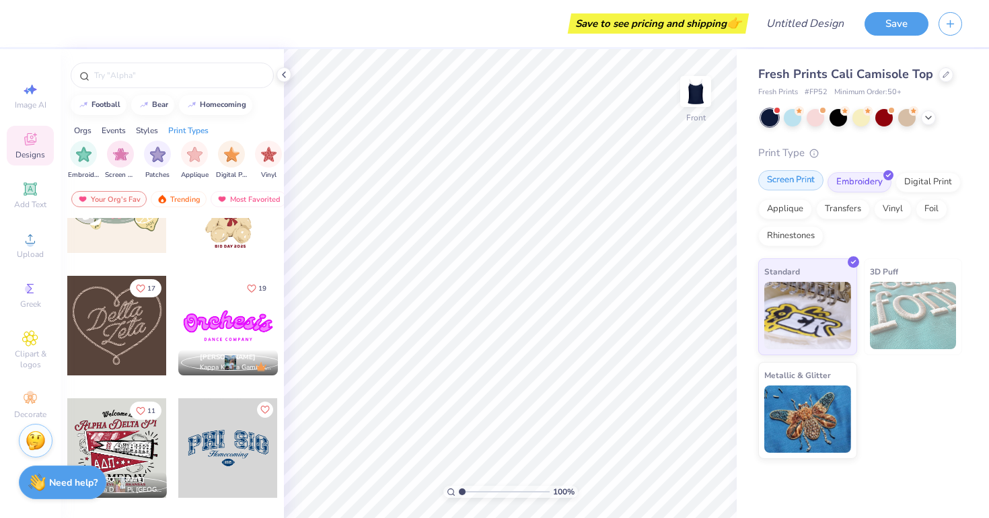
click at [781, 180] on div "Screen Print" at bounding box center [790, 180] width 65 height 20
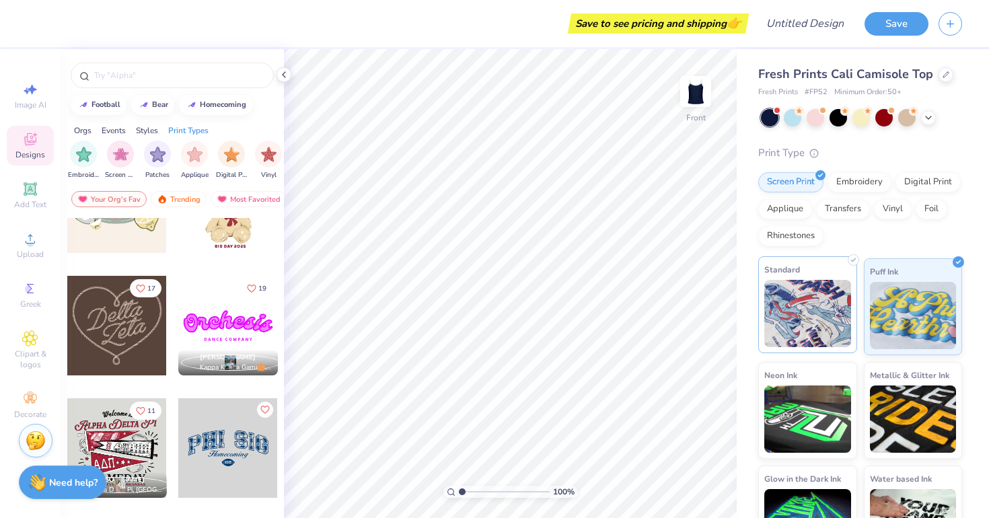
click at [816, 262] on div "Standard" at bounding box center [807, 304] width 99 height 97
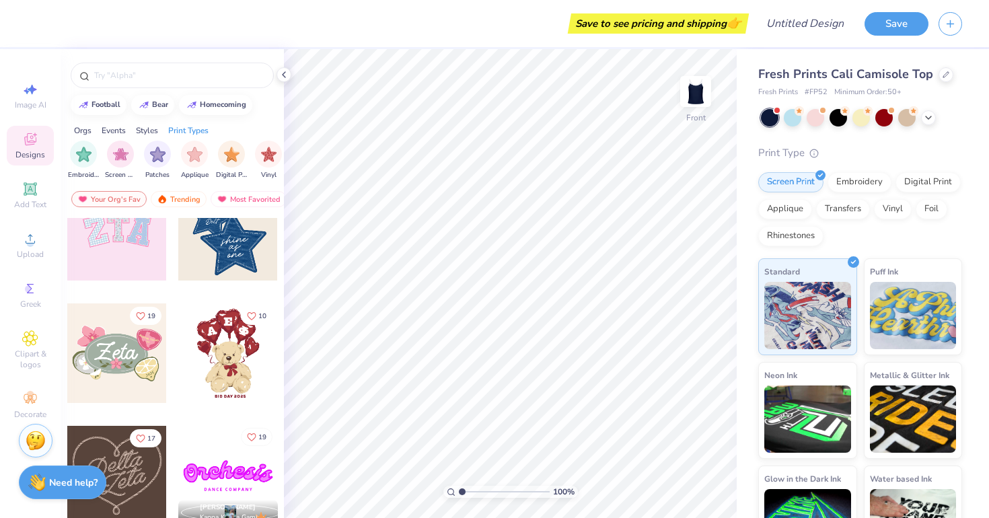
scroll to position [0, 0]
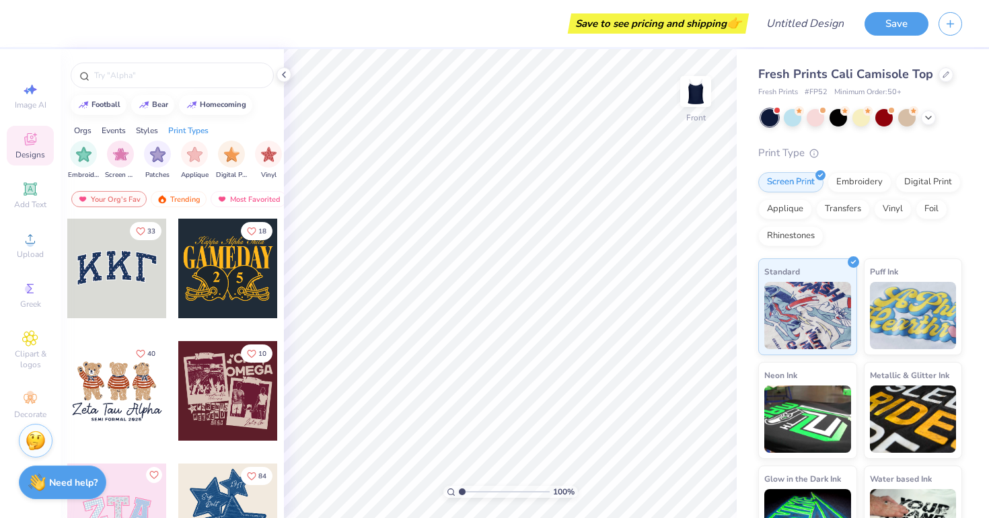
click at [96, 286] on div at bounding box center [117, 269] width 100 height 100
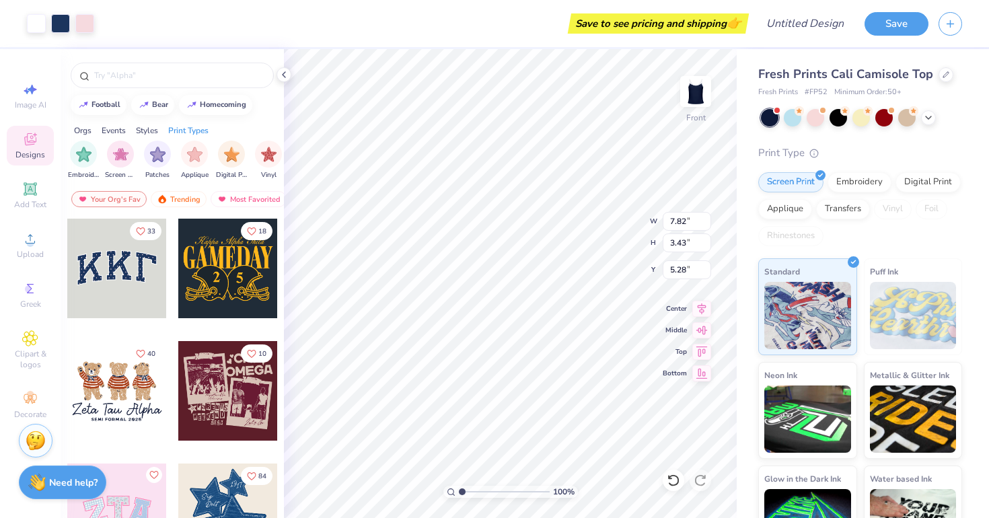
type input "4.15"
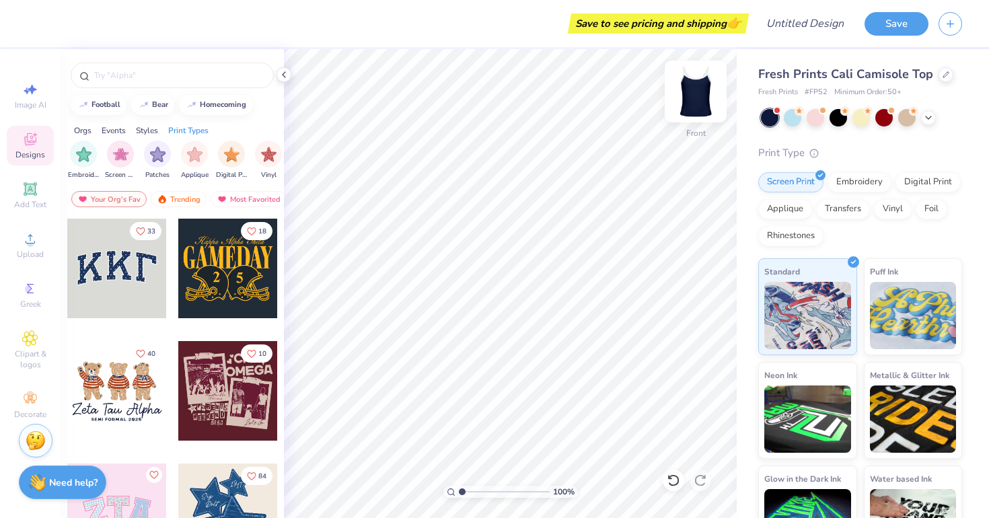
click at [698, 105] on img at bounding box center [695, 92] width 54 height 54
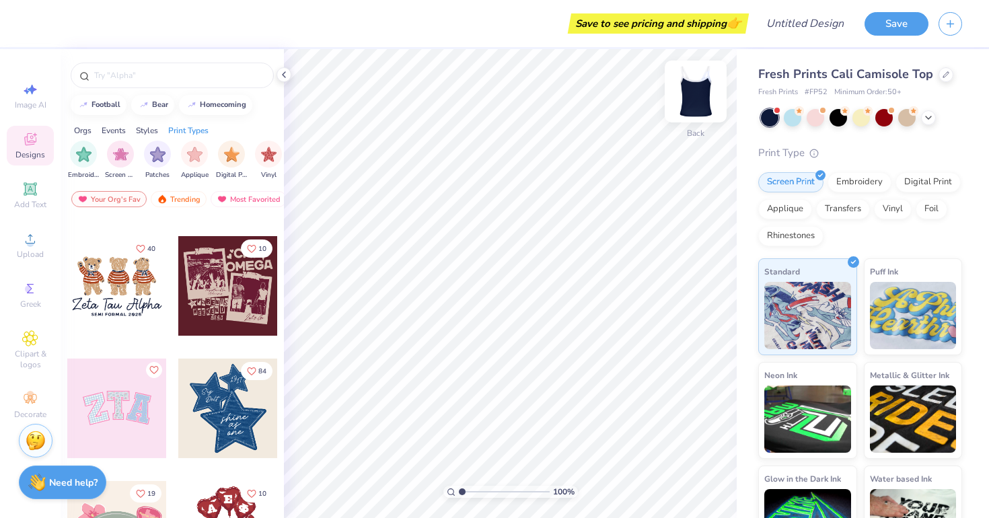
scroll to position [160, 0]
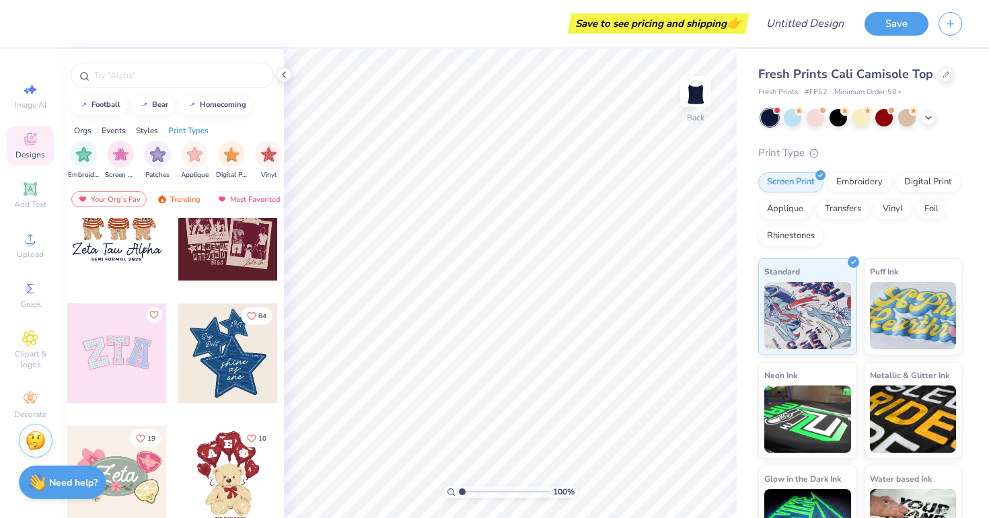
click at [118, 357] on div at bounding box center [117, 353] width 100 height 100
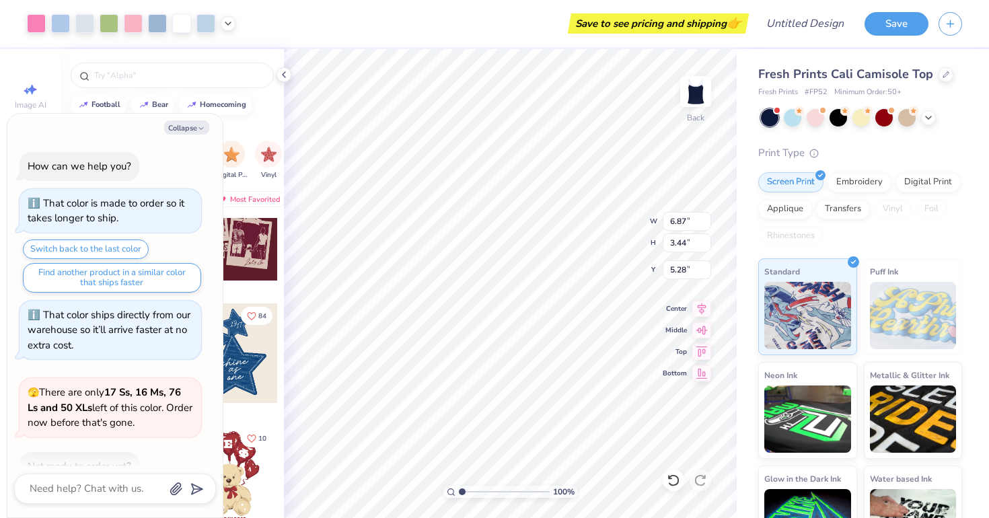
scroll to position [211, 0]
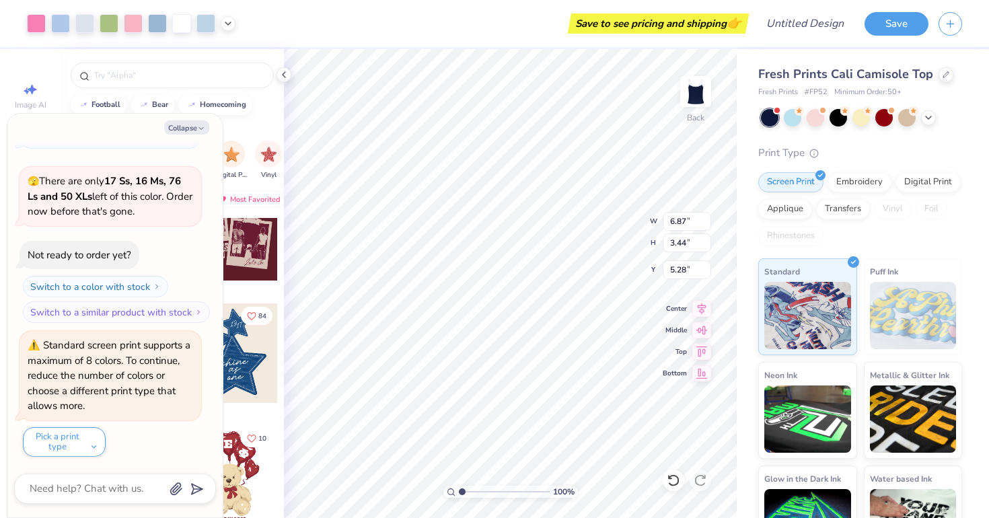
type textarea "x"
type input "4.08"
type textarea "x"
type input "4.35"
type textarea "x"
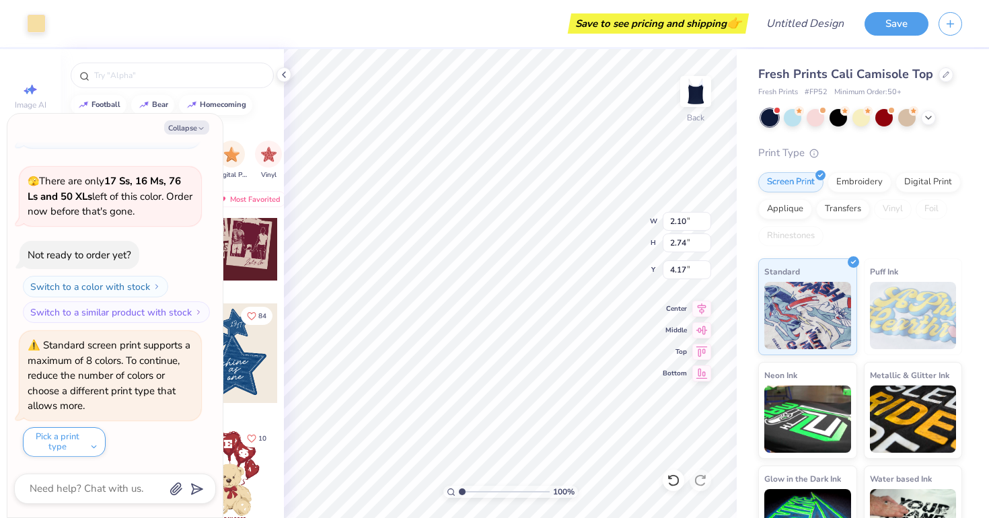
type input "2.16"
type input "3.01"
type input "4.34"
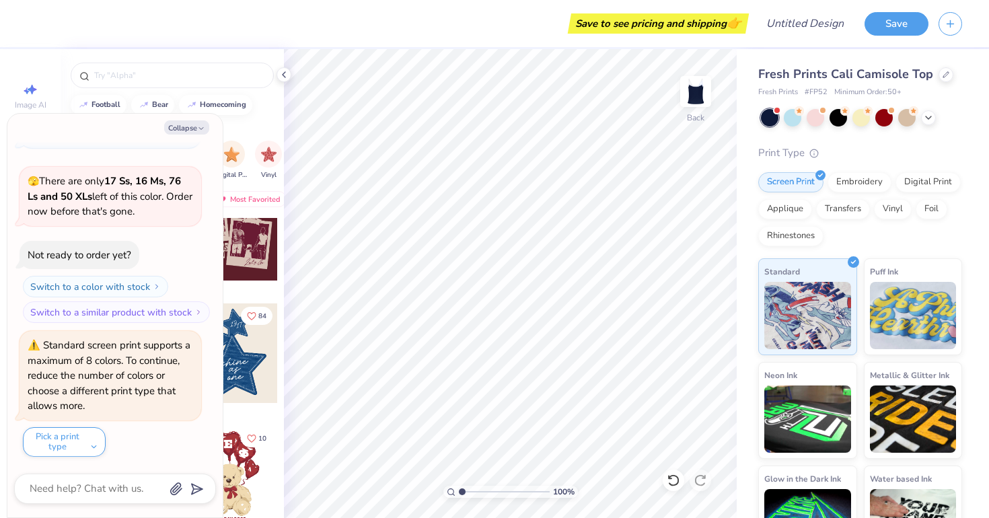
click at [257, 126] on div "Orgs Events Styles Print Types" at bounding box center [172, 127] width 223 height 19
click at [196, 132] on button "Collapse" at bounding box center [186, 127] width 45 height 14
type textarea "x"
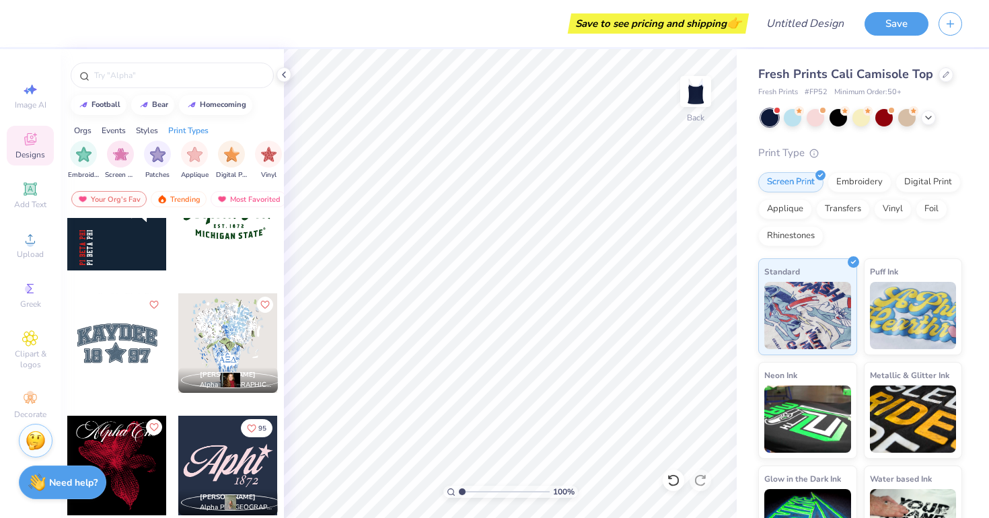
scroll to position [1163, 0]
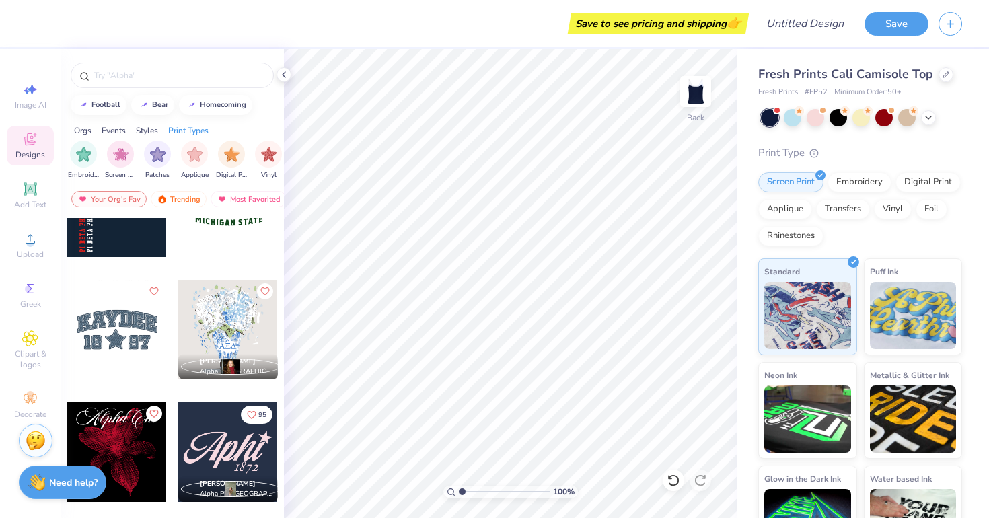
click at [120, 331] on div at bounding box center [117, 330] width 100 height 100
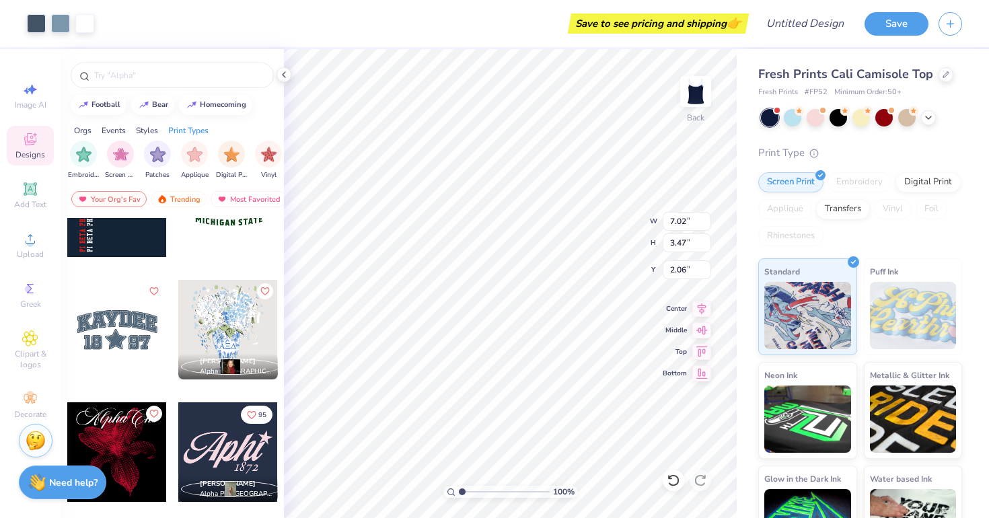
type input "2.06"
type input "2.54"
